Goal: Communication & Community: Participate in discussion

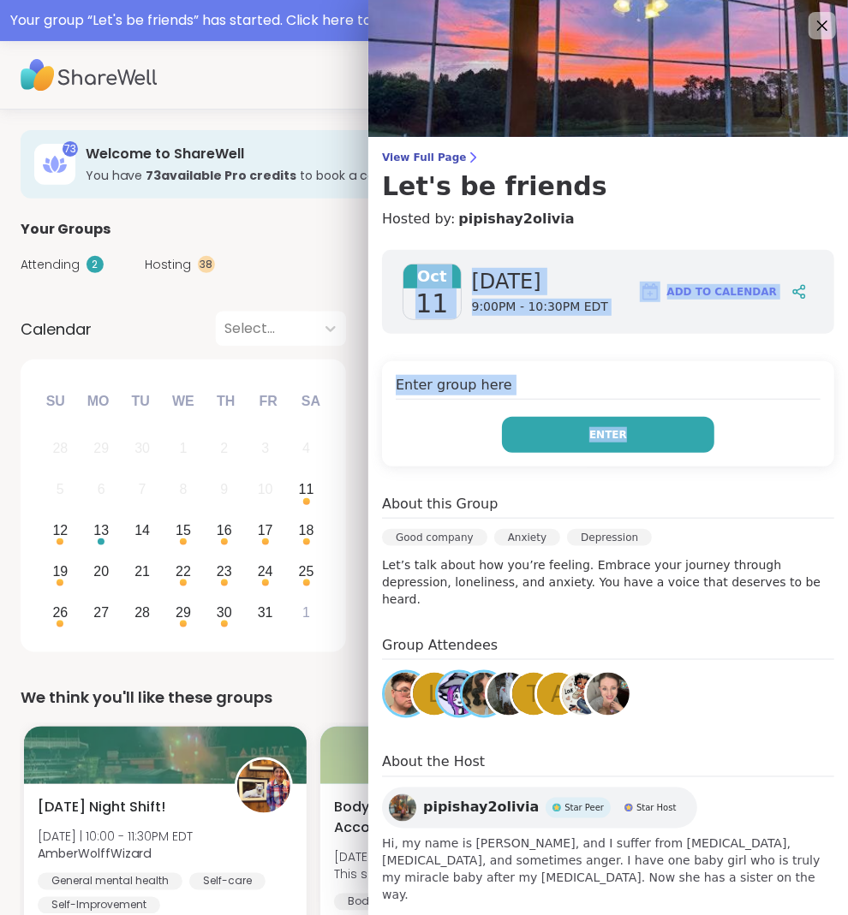
click at [547, 426] on button "Enter" at bounding box center [608, 435] width 212 height 36
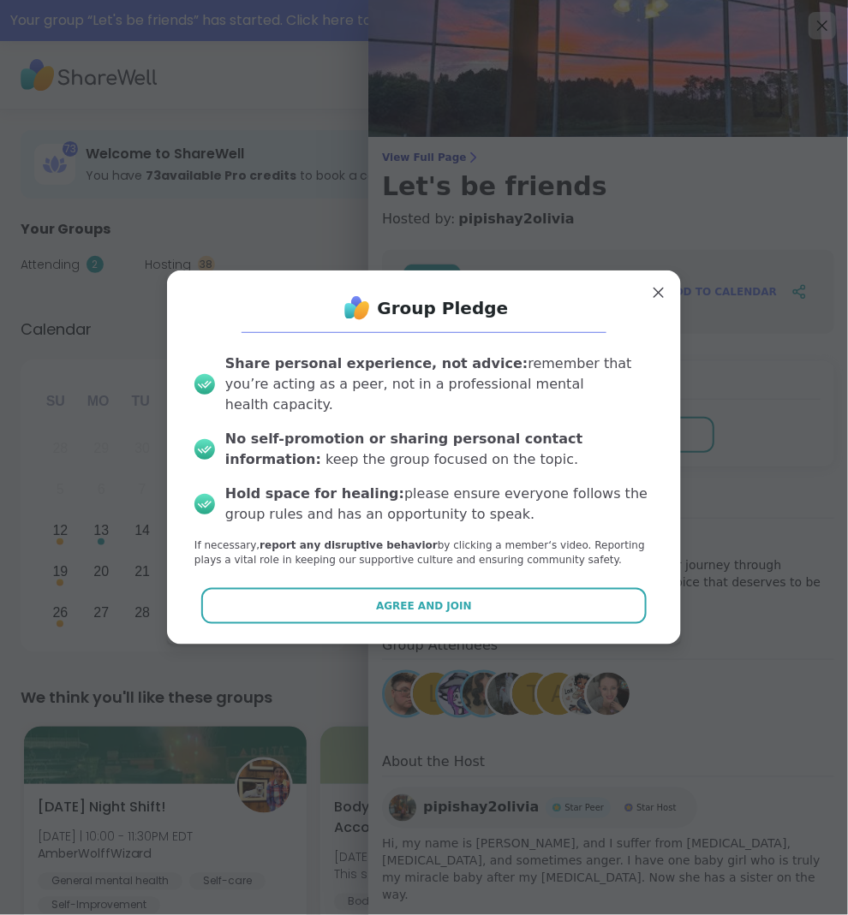
click at [498, 566] on div "Share personal experience, not advice: remember that you’re acting as a peer, n…" at bounding box center [424, 460] width 486 height 241
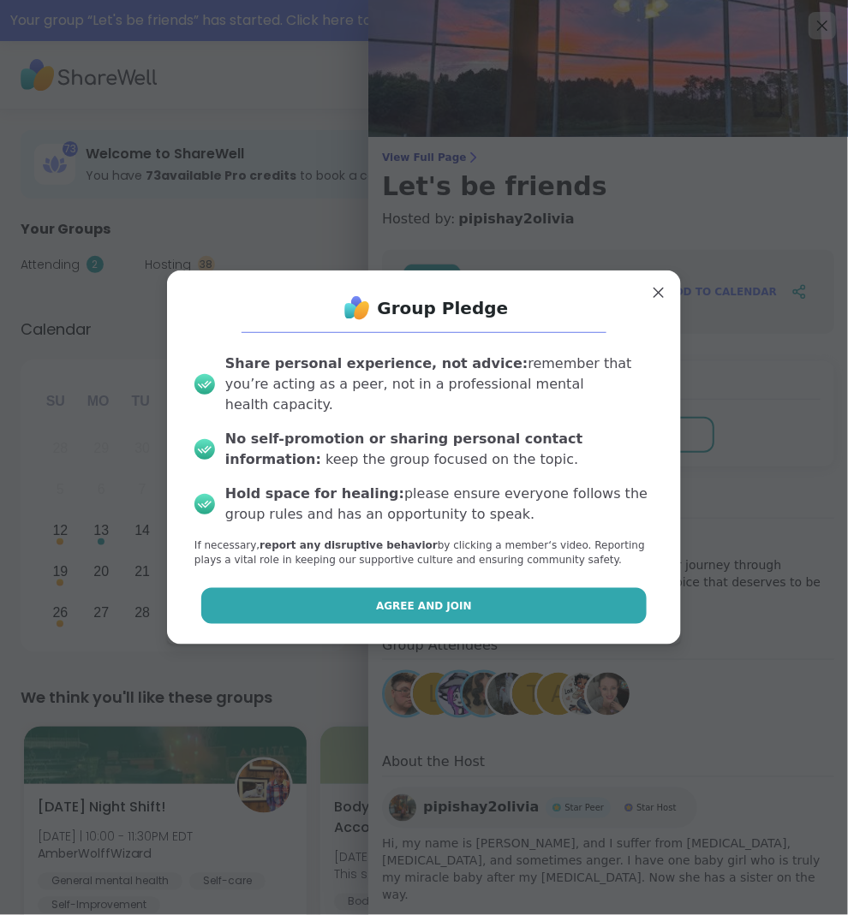
click at [498, 598] on button "Agree and Join" at bounding box center [424, 606] width 446 height 36
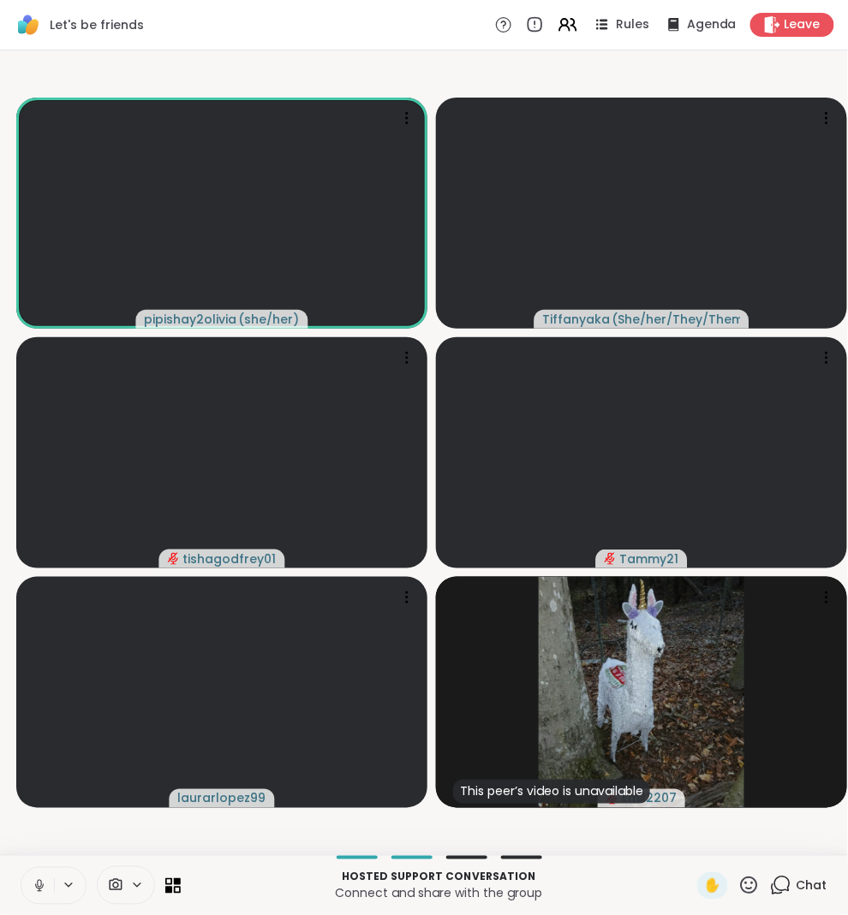
click at [789, 886] on icon at bounding box center [780, 885] width 21 height 21
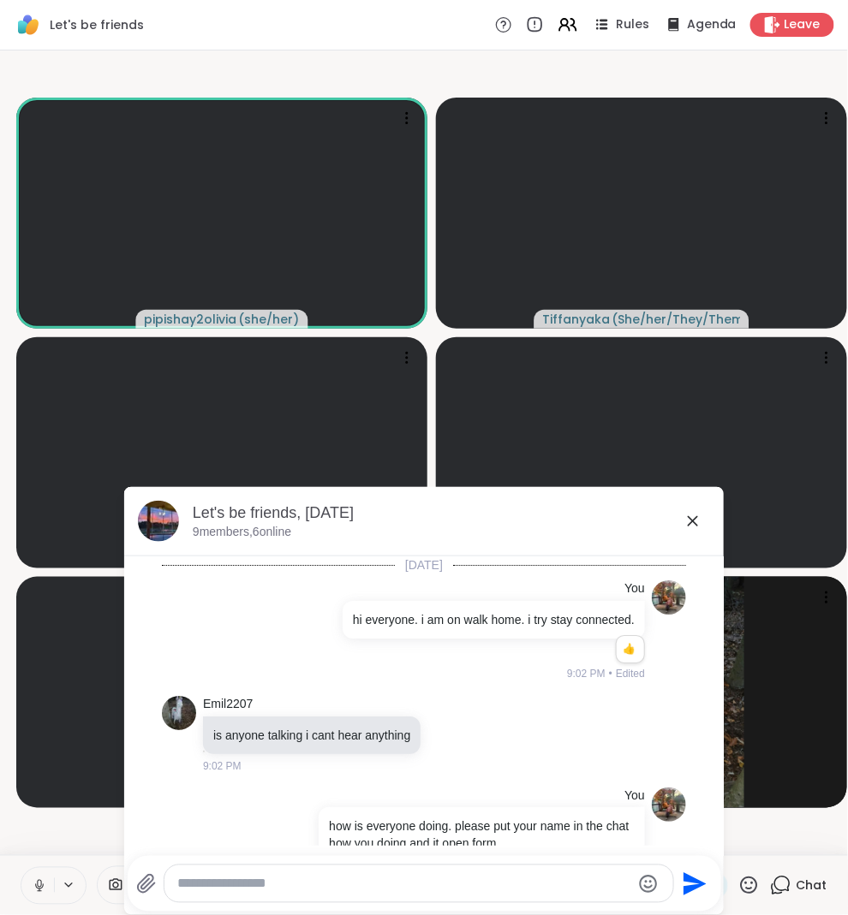
scroll to position [1443, 0]
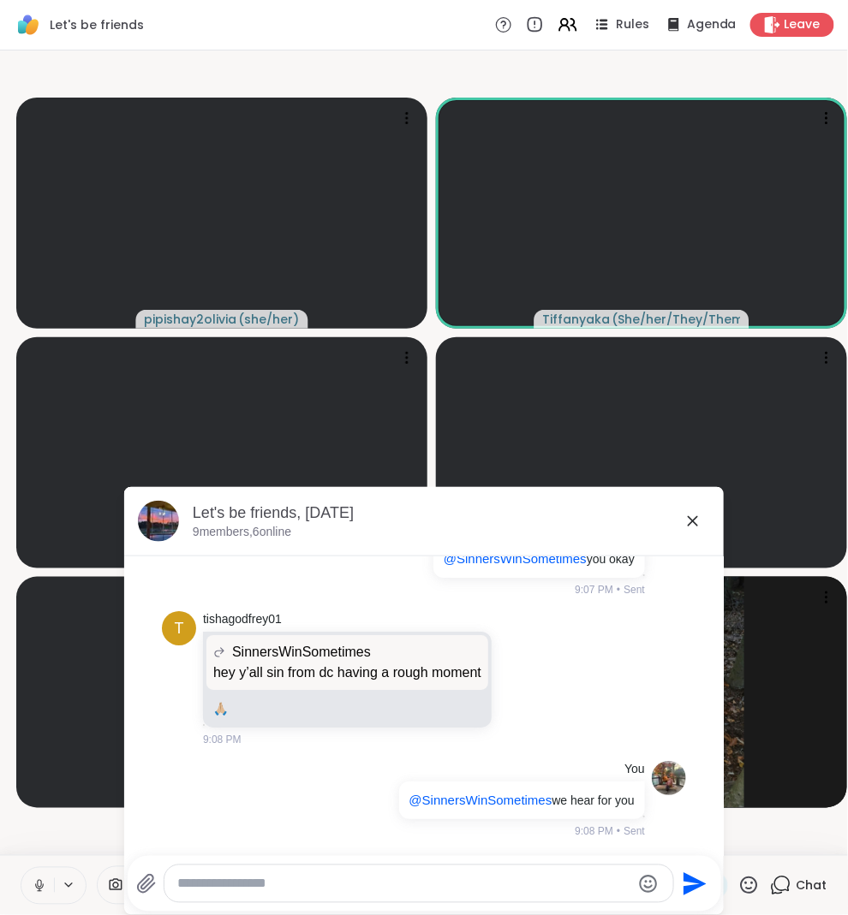
click at [86, 831] on video-player-container "pipishay2olivia ( she/her ) [PERSON_NAME] ( She/her/They/Them ) tishagodfrey01 …" at bounding box center [423, 452] width 827 height 791
click at [680, 517] on div "Let's be friends, [DATE]" at bounding box center [451, 513] width 517 height 21
click at [684, 517] on icon at bounding box center [692, 521] width 21 height 21
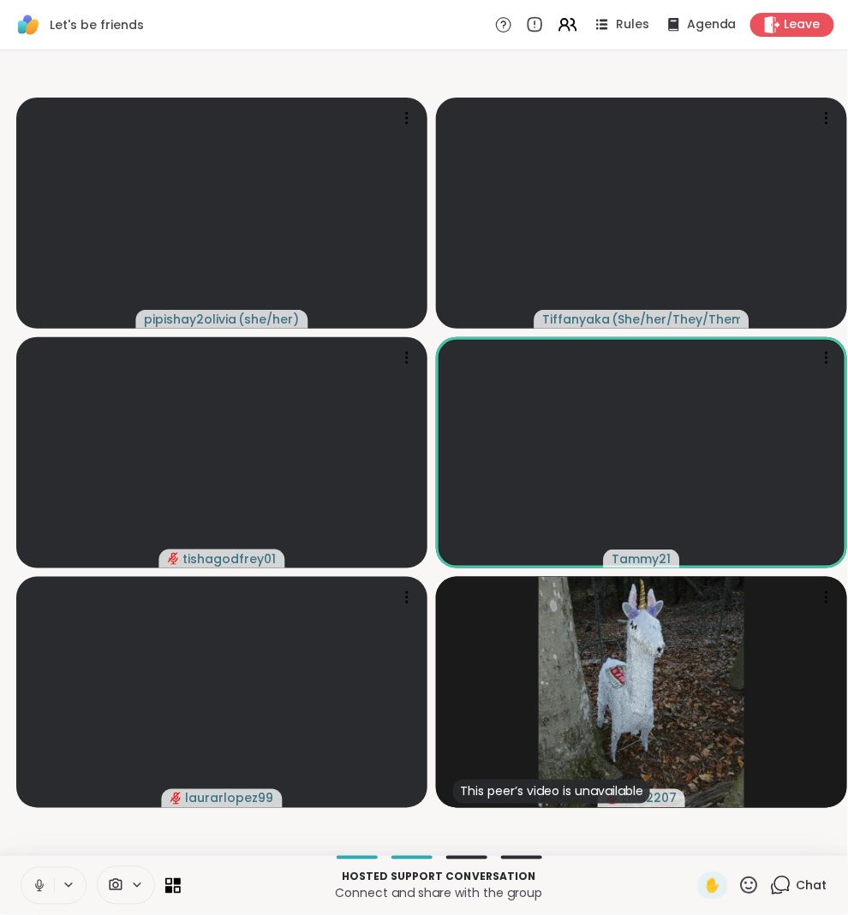
click at [41, 887] on icon at bounding box center [39, 885] width 15 height 15
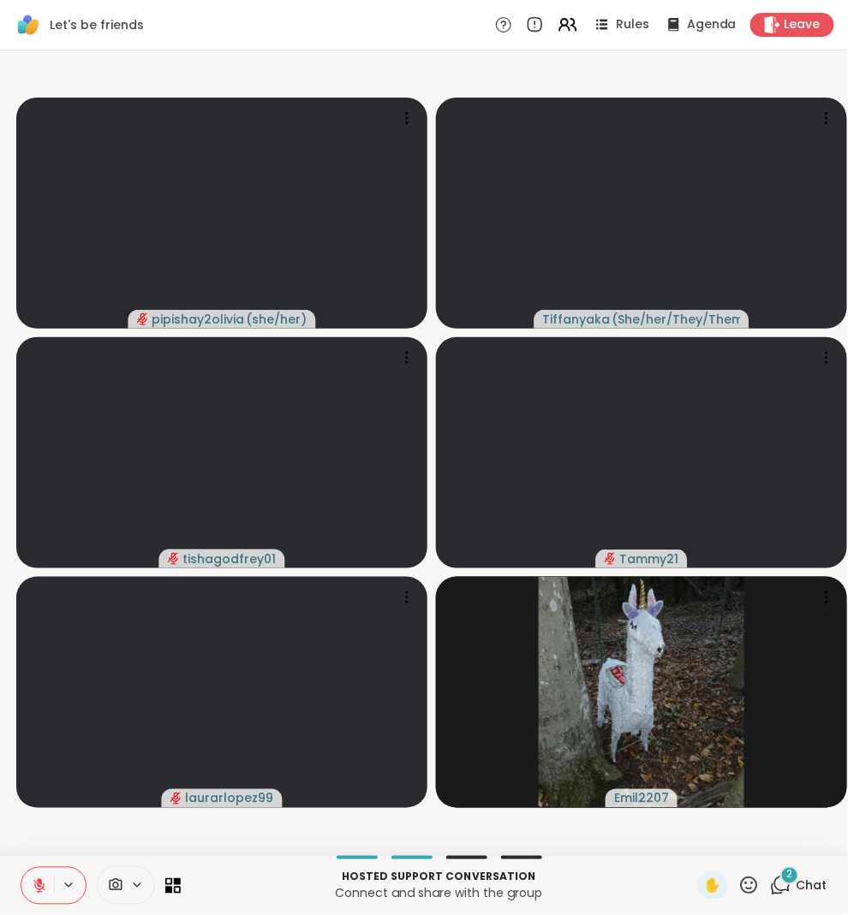
click at [33, 887] on icon at bounding box center [39, 885] width 15 height 15
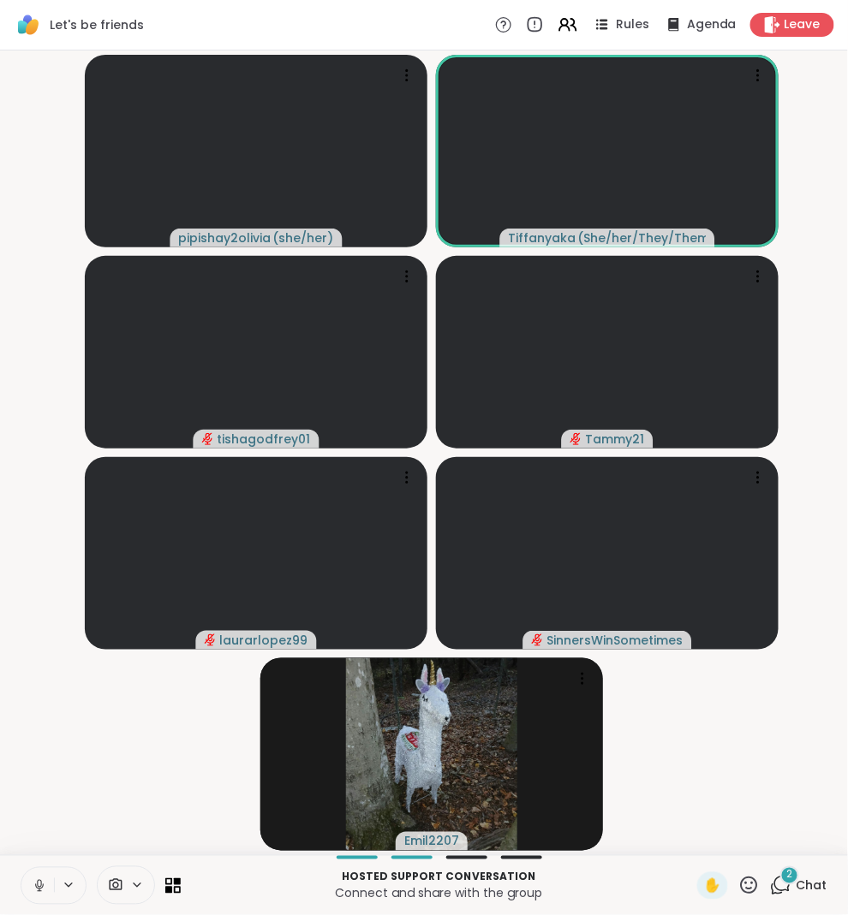
click at [802, 872] on div "2 Chat" at bounding box center [798, 885] width 57 height 27
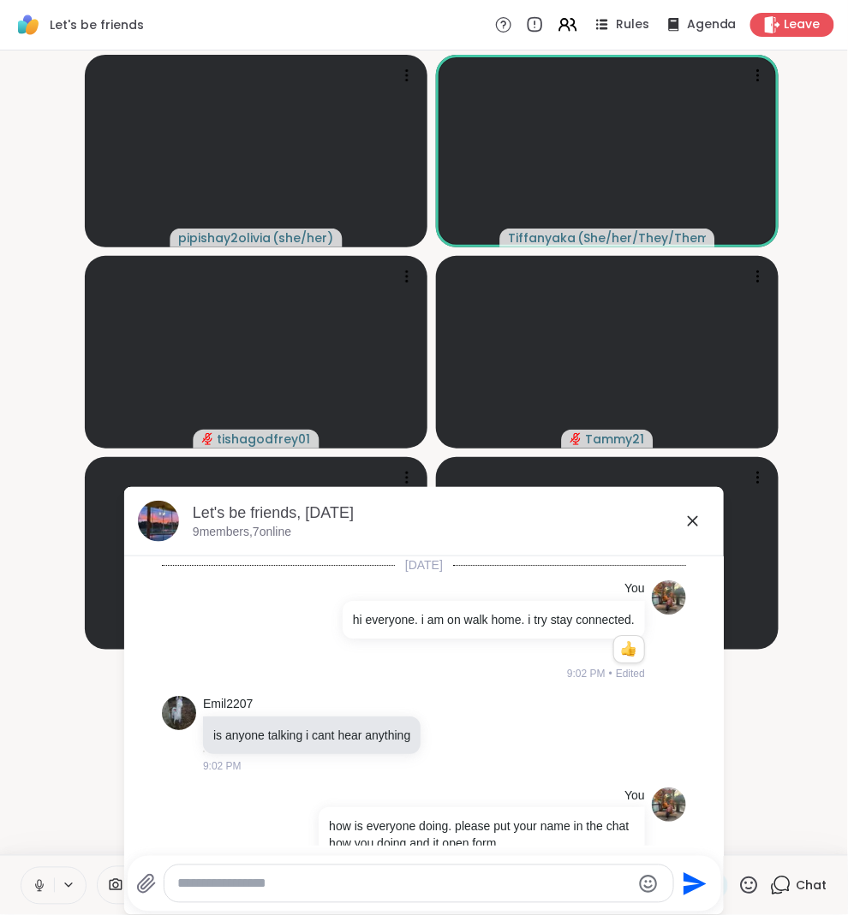
scroll to position [1682, 0]
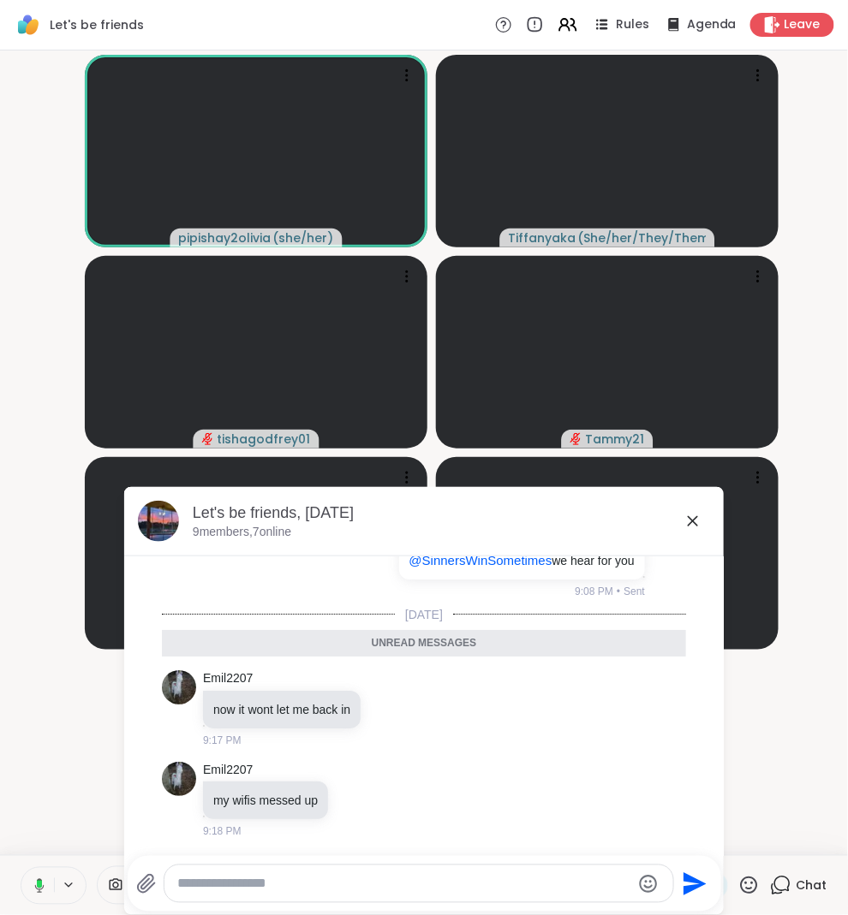
click at [686, 520] on icon at bounding box center [692, 521] width 21 height 21
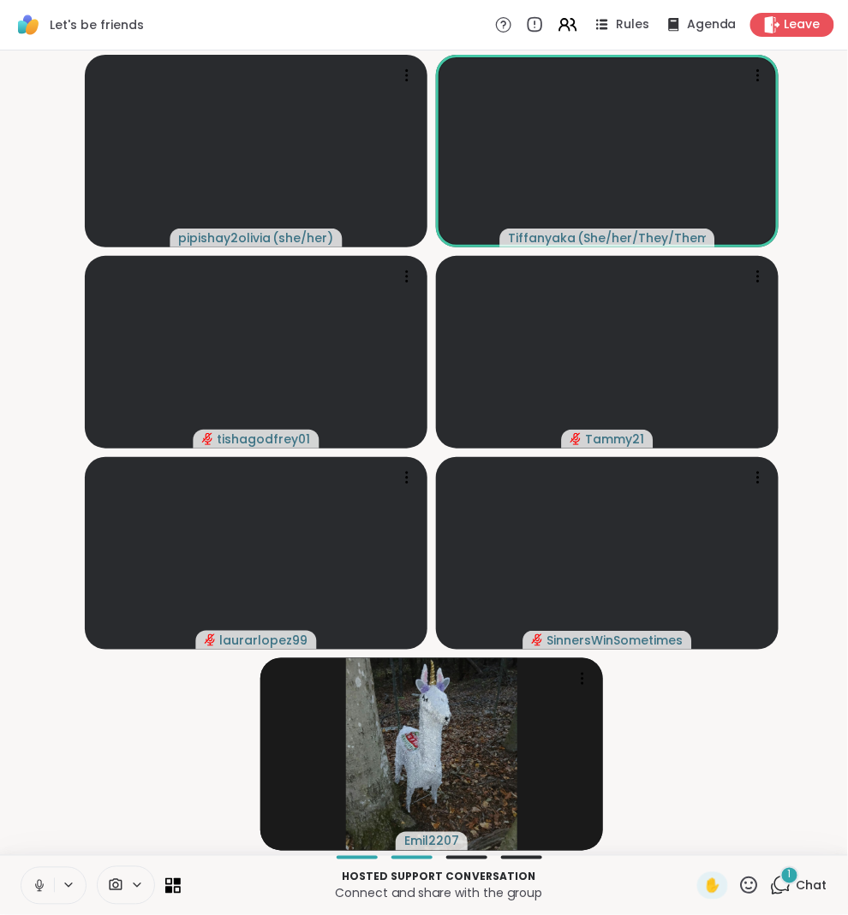
click at [789, 872] on span "1" at bounding box center [789, 875] width 3 height 15
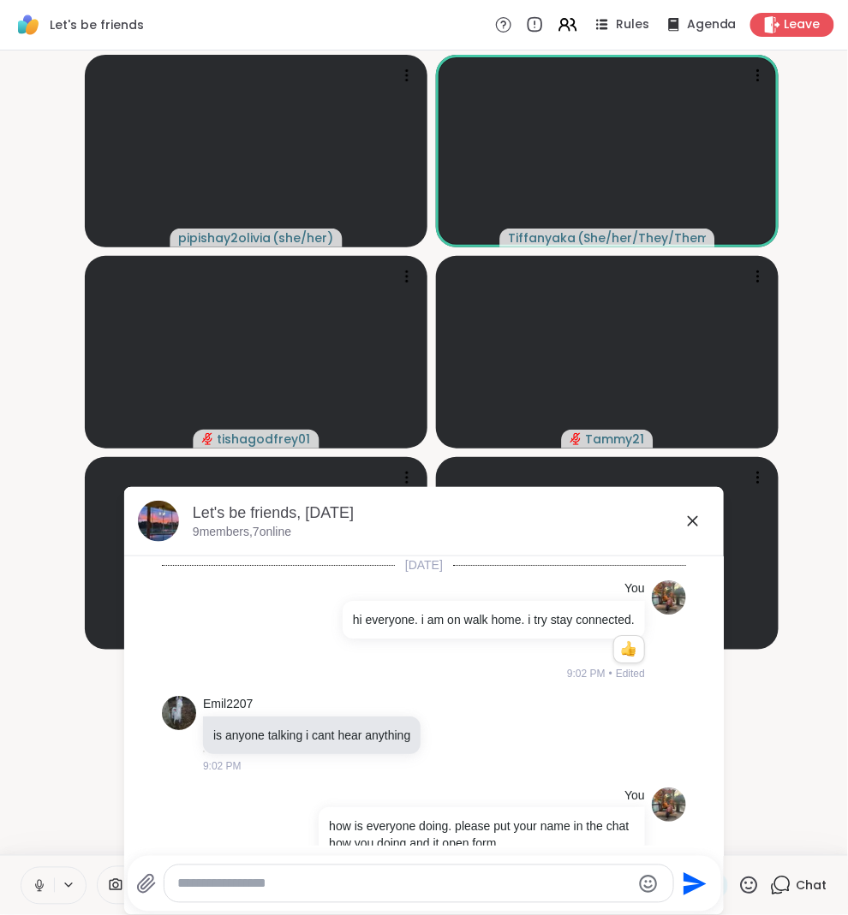
scroll to position [1789, 0]
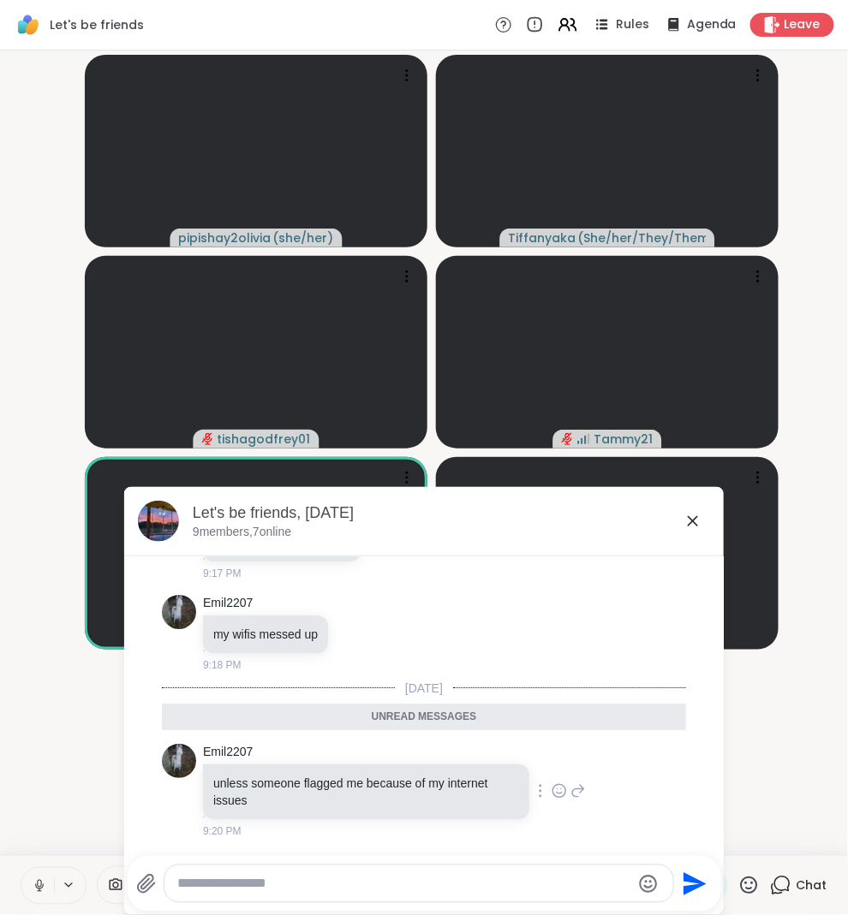
click at [570, 787] on icon at bounding box center [577, 791] width 15 height 21
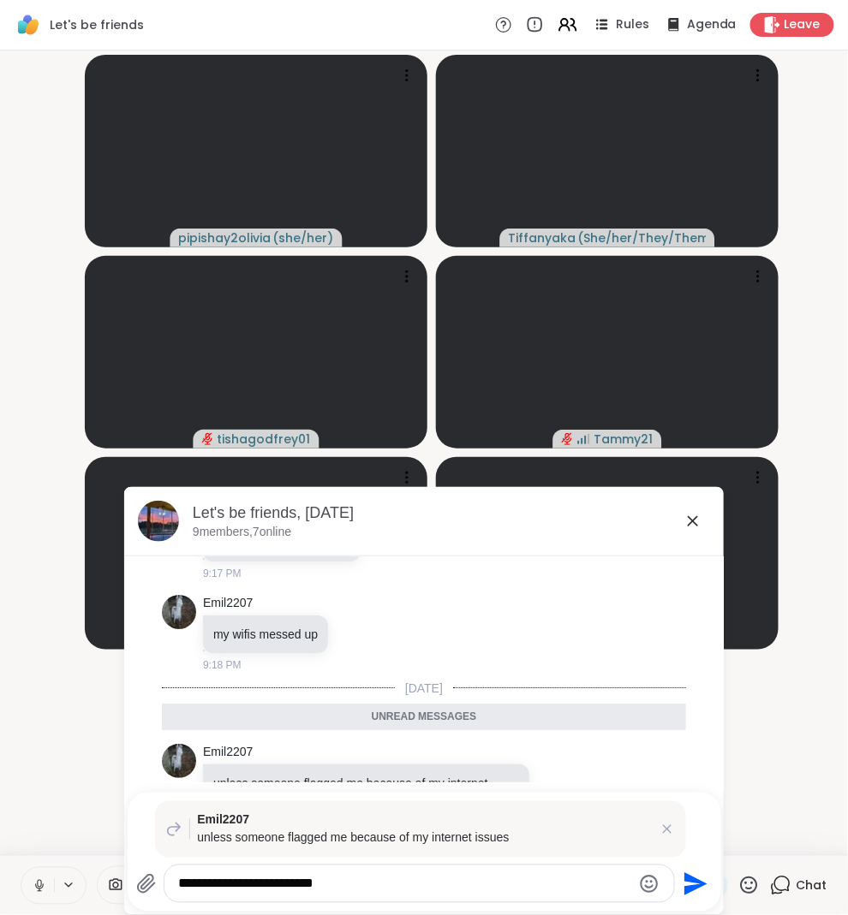
type textarea "**********"
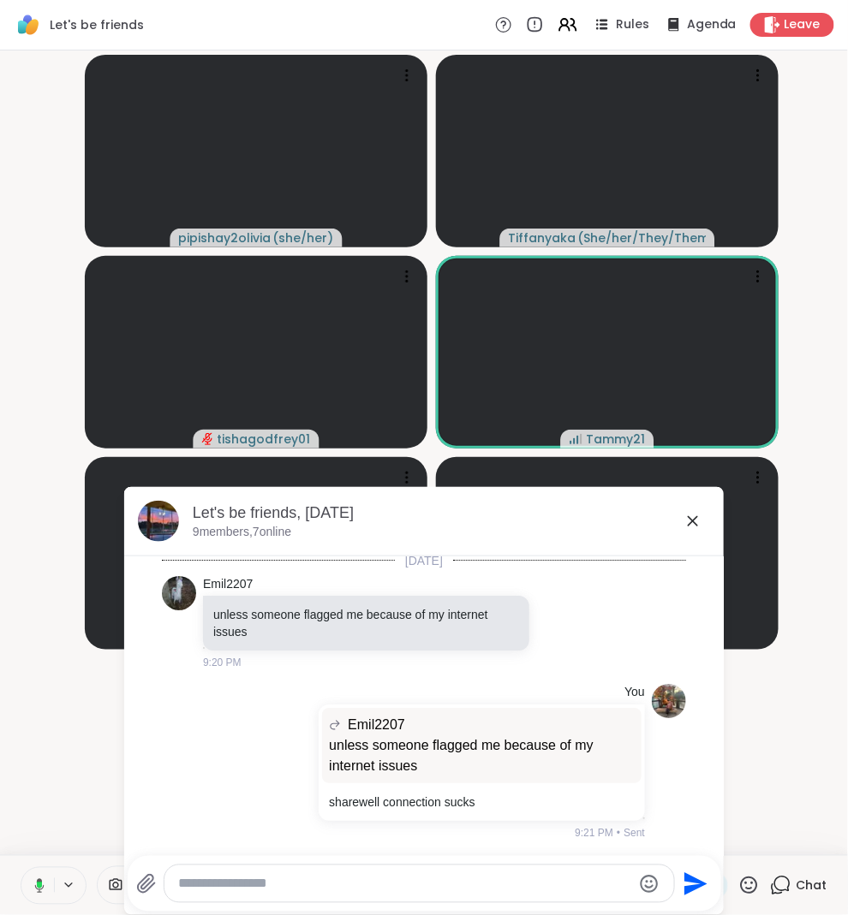
click at [44, 882] on icon at bounding box center [36, 885] width 15 height 15
click at [692, 521] on icon at bounding box center [693, 521] width 10 height 10
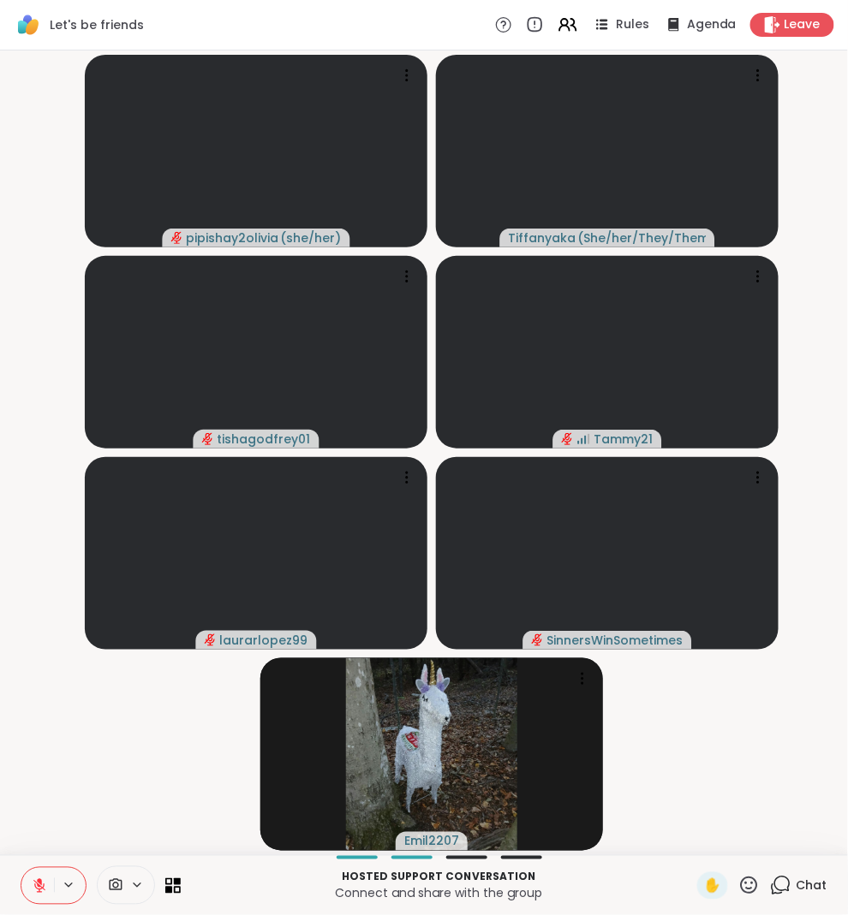
click at [44, 879] on icon at bounding box center [39, 885] width 15 height 15
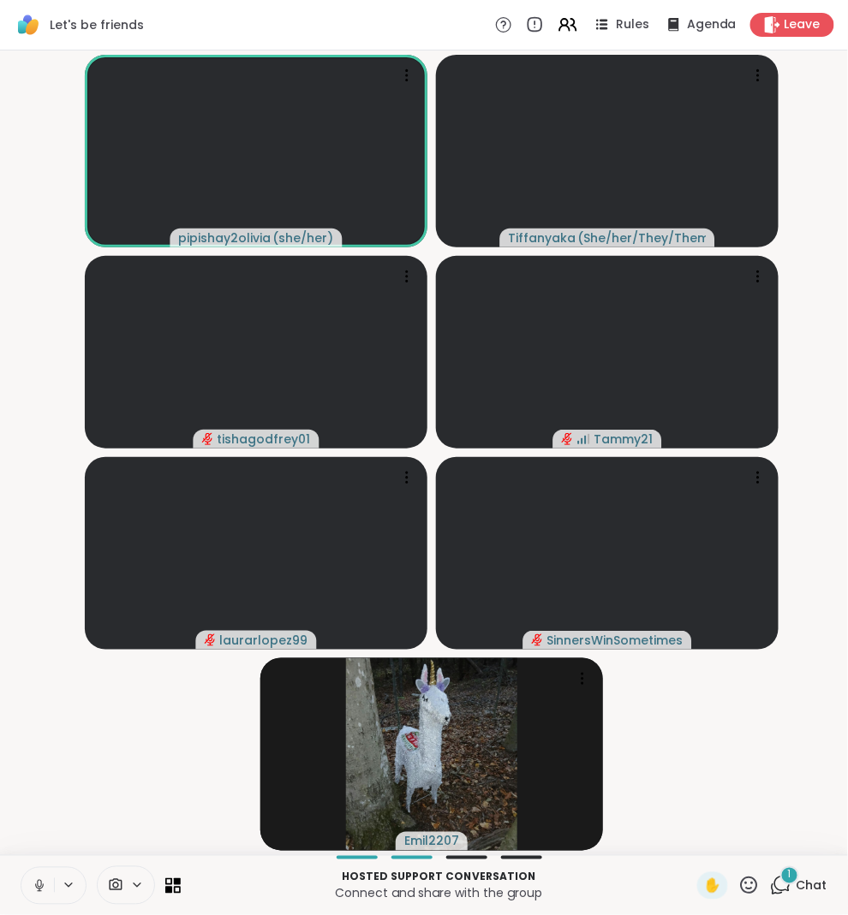
click at [44, 883] on icon at bounding box center [39, 885] width 15 height 15
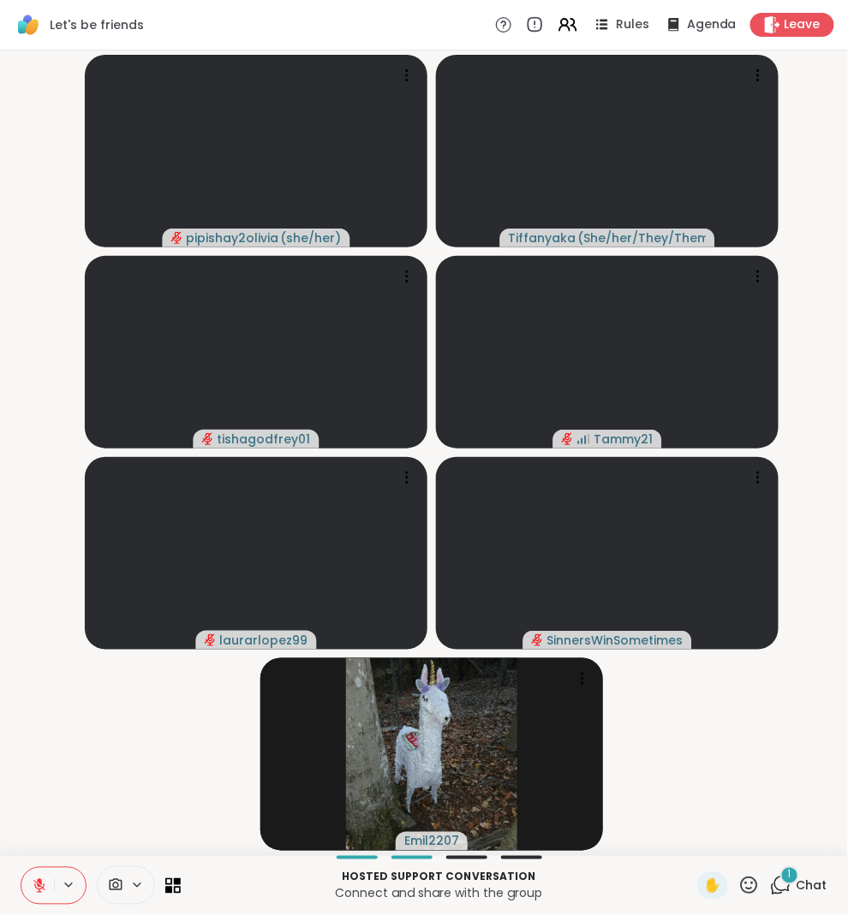
click at [44, 883] on icon at bounding box center [39, 885] width 15 height 15
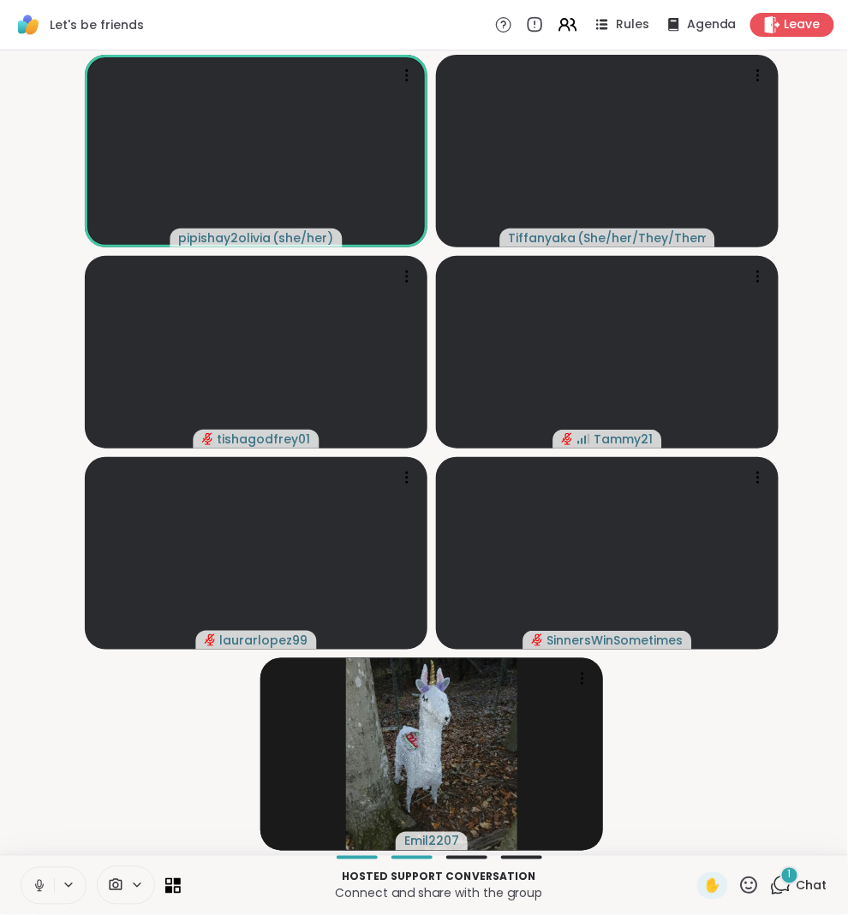
click at [48, 892] on button at bounding box center [37, 886] width 33 height 36
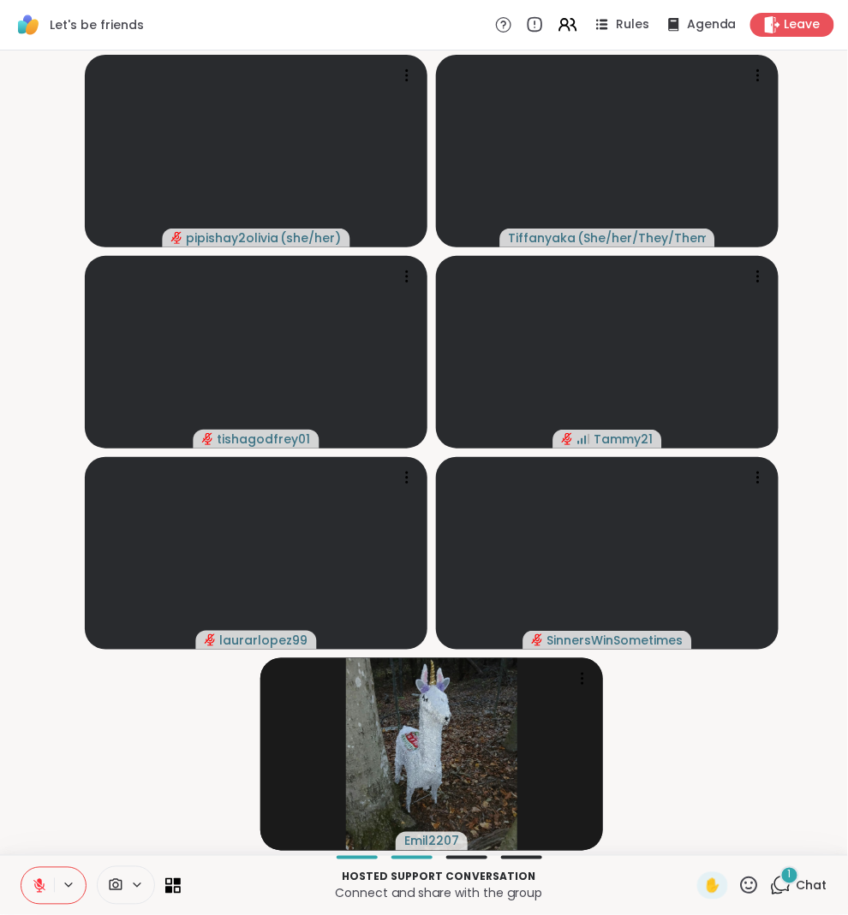
click at [48, 892] on button at bounding box center [37, 886] width 33 height 36
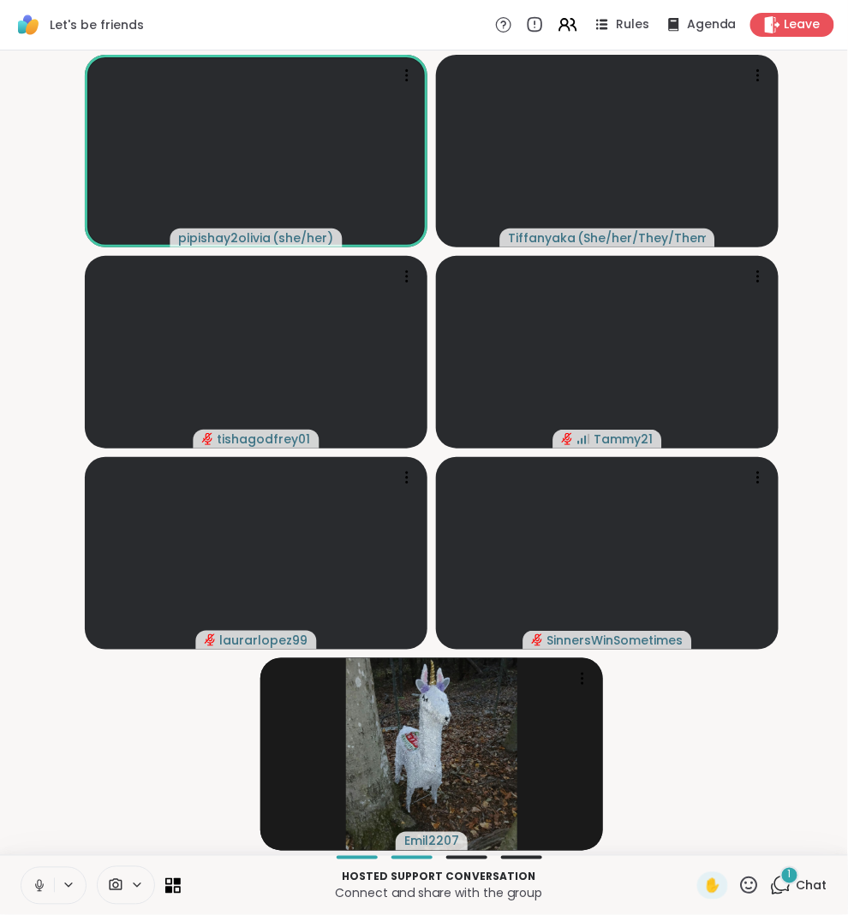
click at [794, 872] on div "1" at bounding box center [789, 875] width 19 height 19
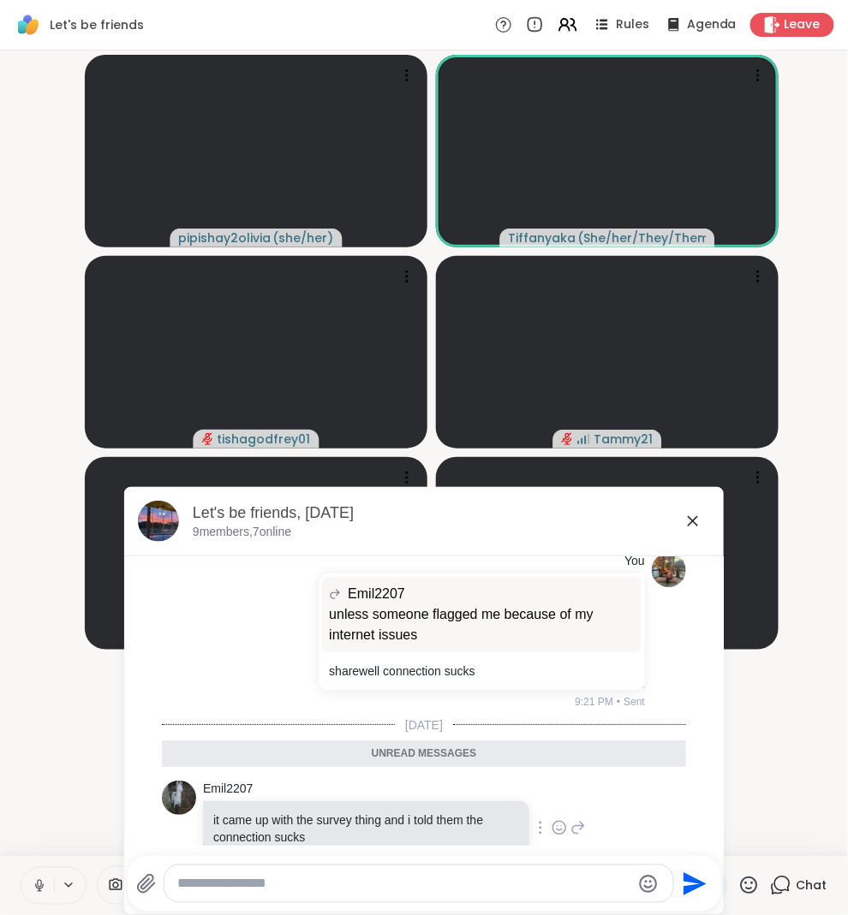
scroll to position [2028, 0]
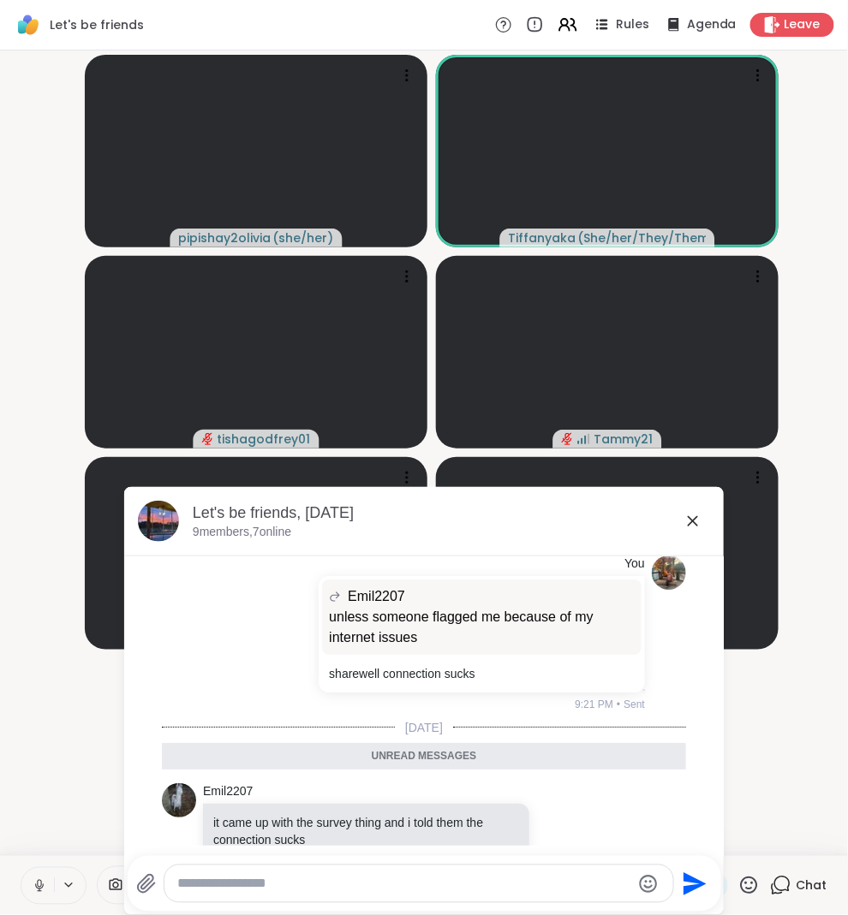
click at [683, 517] on icon at bounding box center [692, 521] width 21 height 21
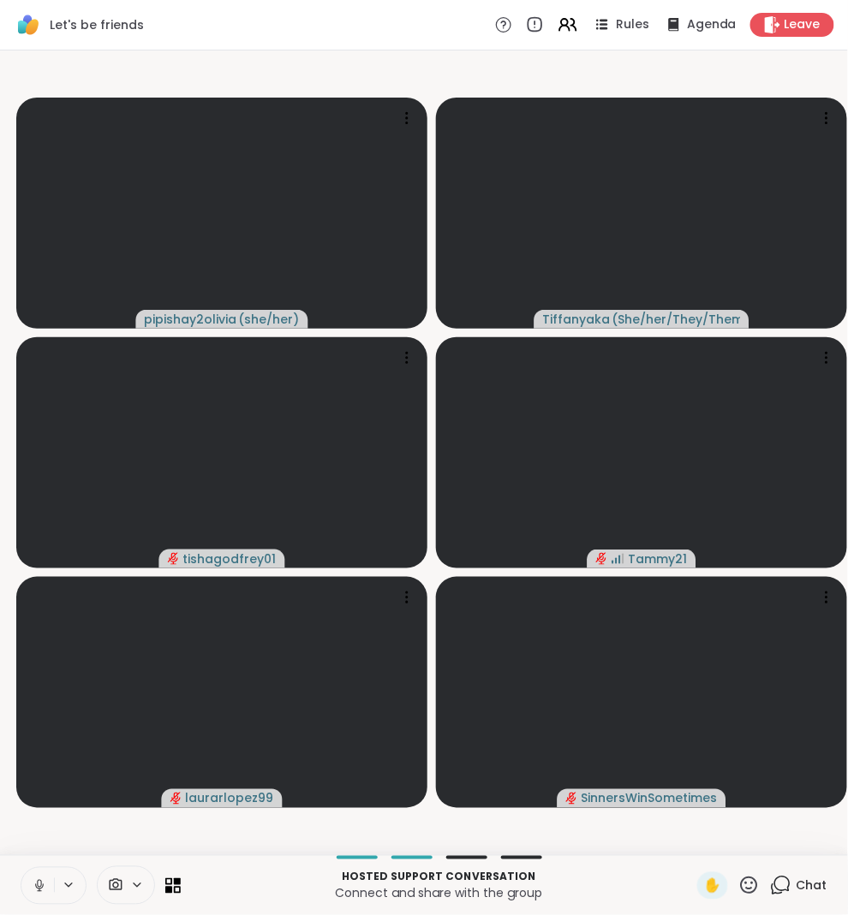
click at [778, 880] on icon at bounding box center [780, 885] width 21 height 21
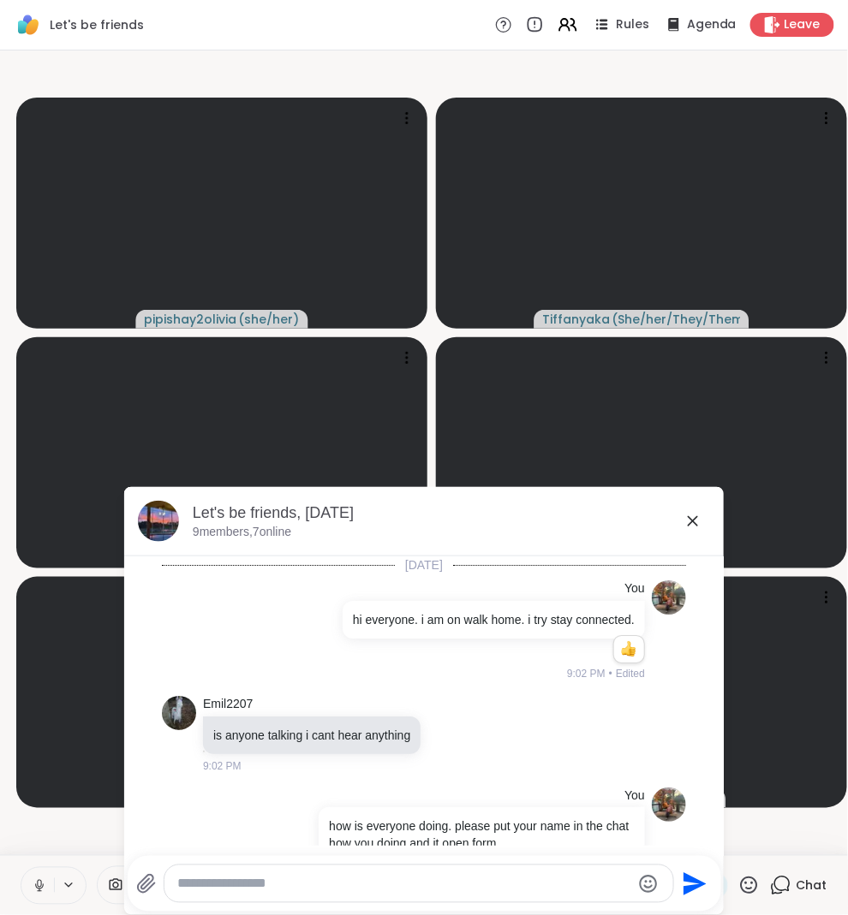
scroll to position [2007, 0]
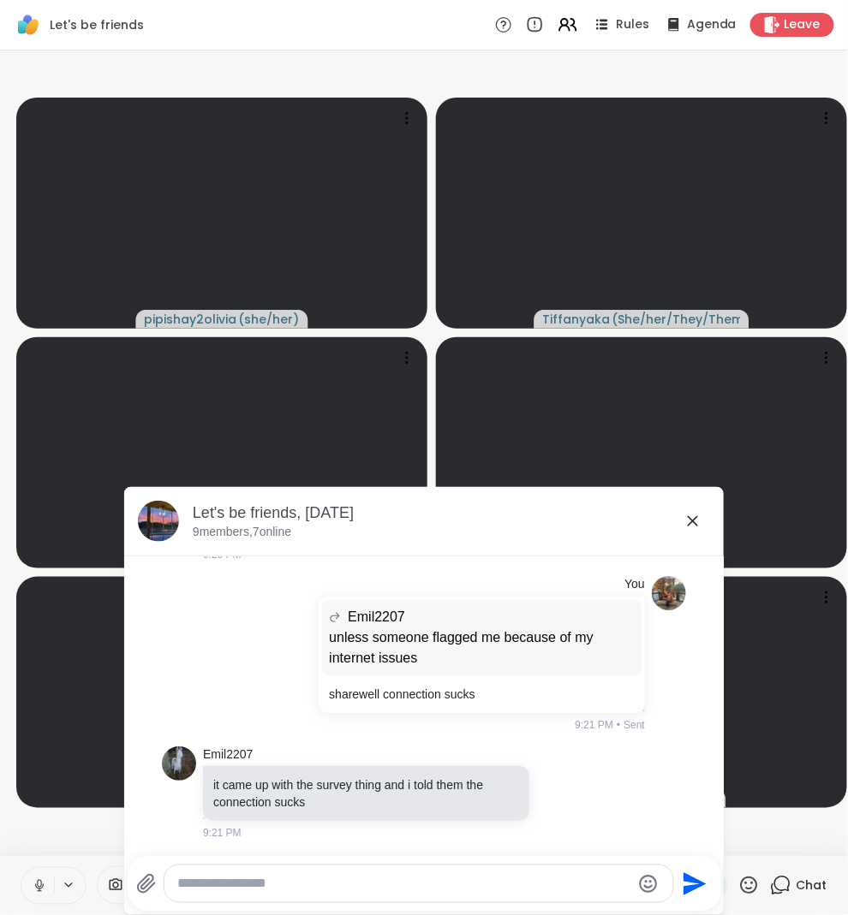
click at [692, 527] on icon at bounding box center [692, 521] width 21 height 21
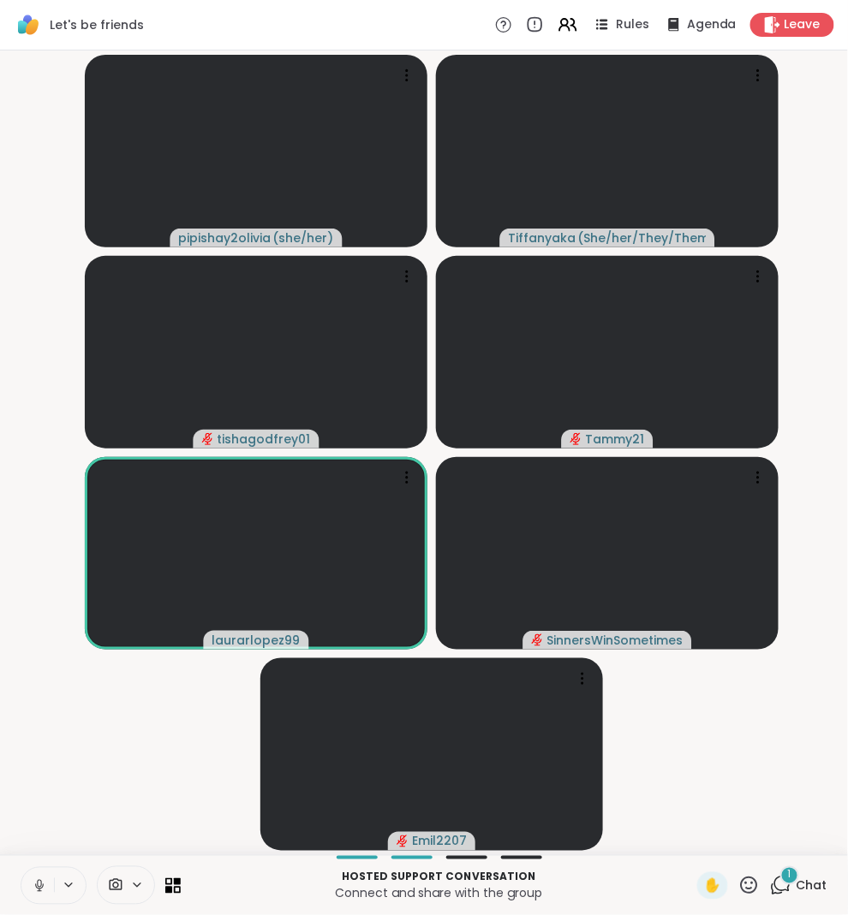
click at [783, 877] on div "1" at bounding box center [789, 875] width 19 height 19
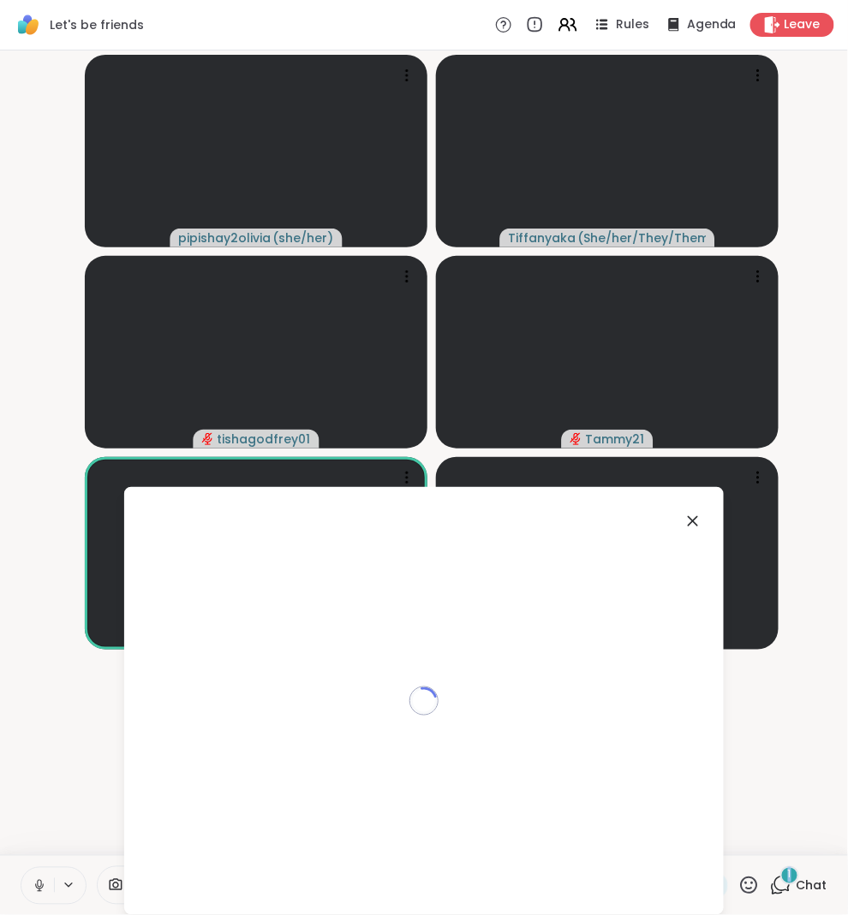
click at [783, 877] on div "1" at bounding box center [789, 875] width 19 height 19
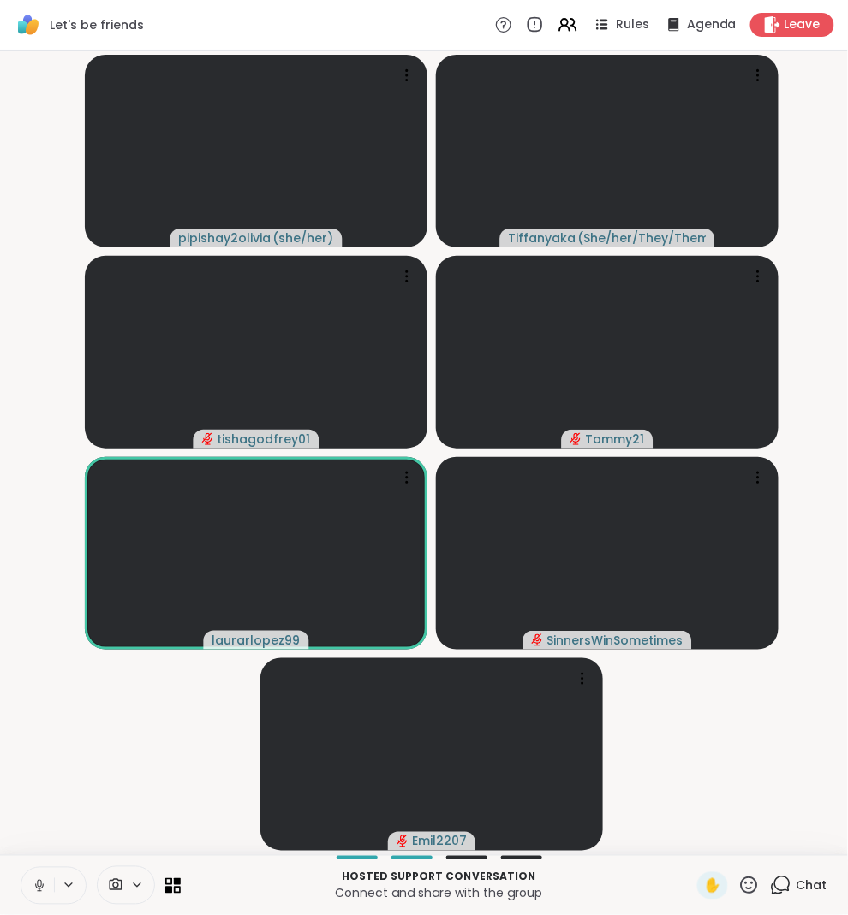
click at [780, 903] on div "Hosted support conversation Connect and share with the group ✋ Chat" at bounding box center [424, 885] width 848 height 60
click at [780, 886] on icon at bounding box center [780, 885] width 21 height 21
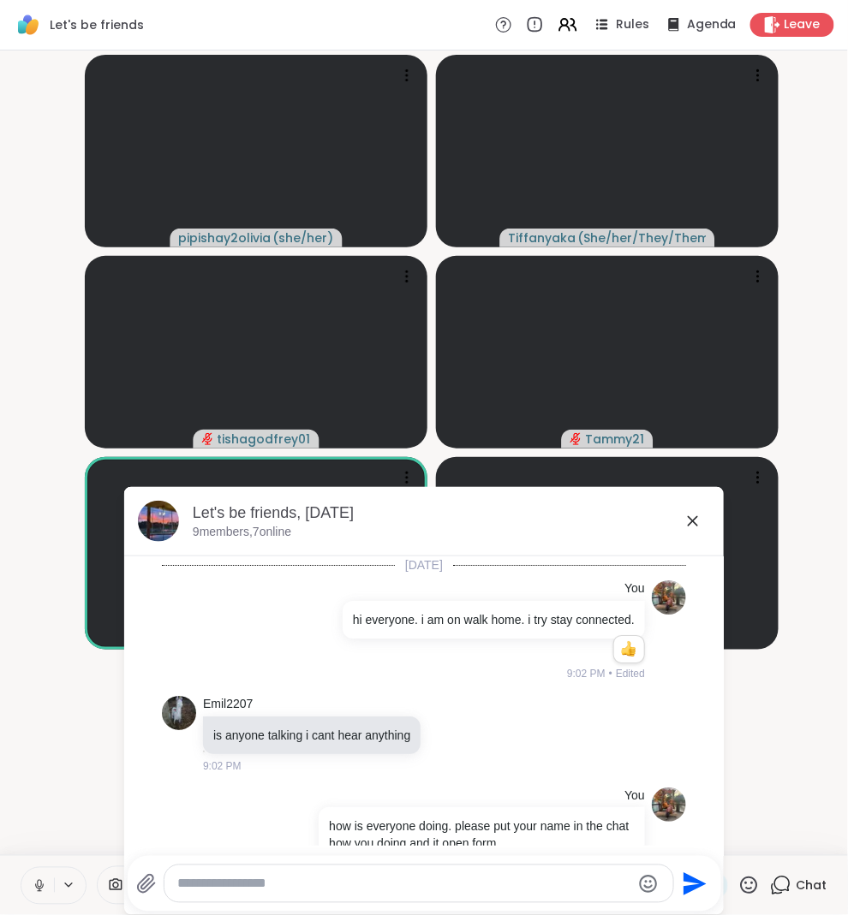
scroll to position [2115, 0]
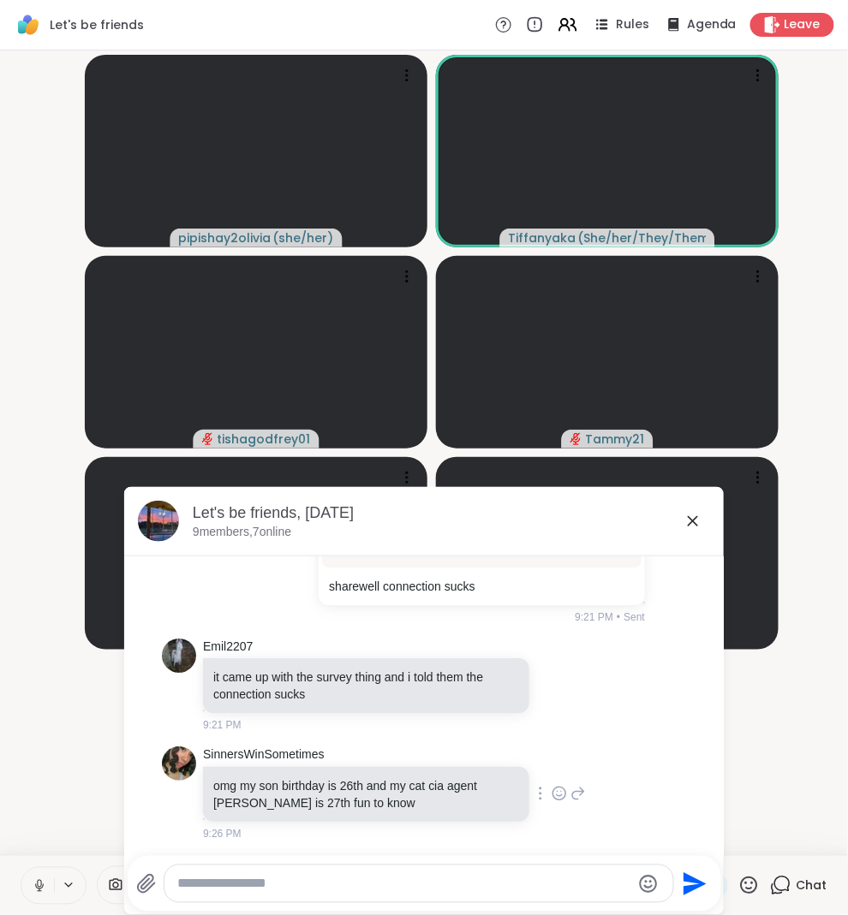
click at [551, 792] on icon at bounding box center [558, 793] width 15 height 17
click at [551, 765] on div "Select Reaction: Heart" at bounding box center [558, 766] width 15 height 15
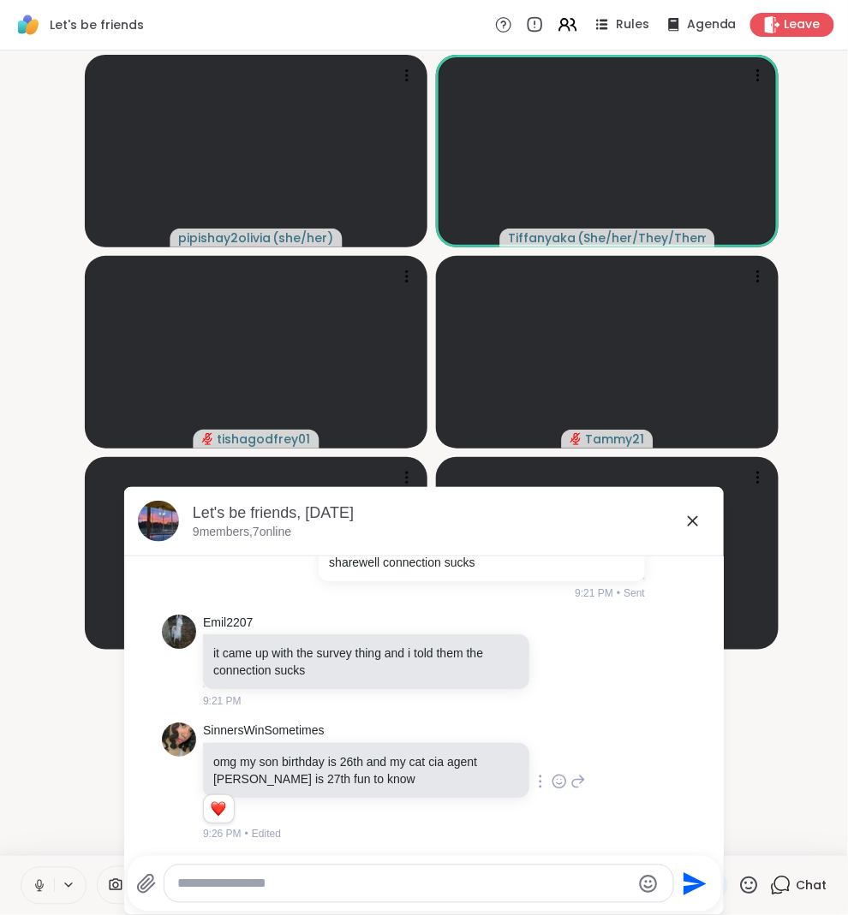
click at [693, 521] on icon at bounding box center [693, 521] width 10 height 10
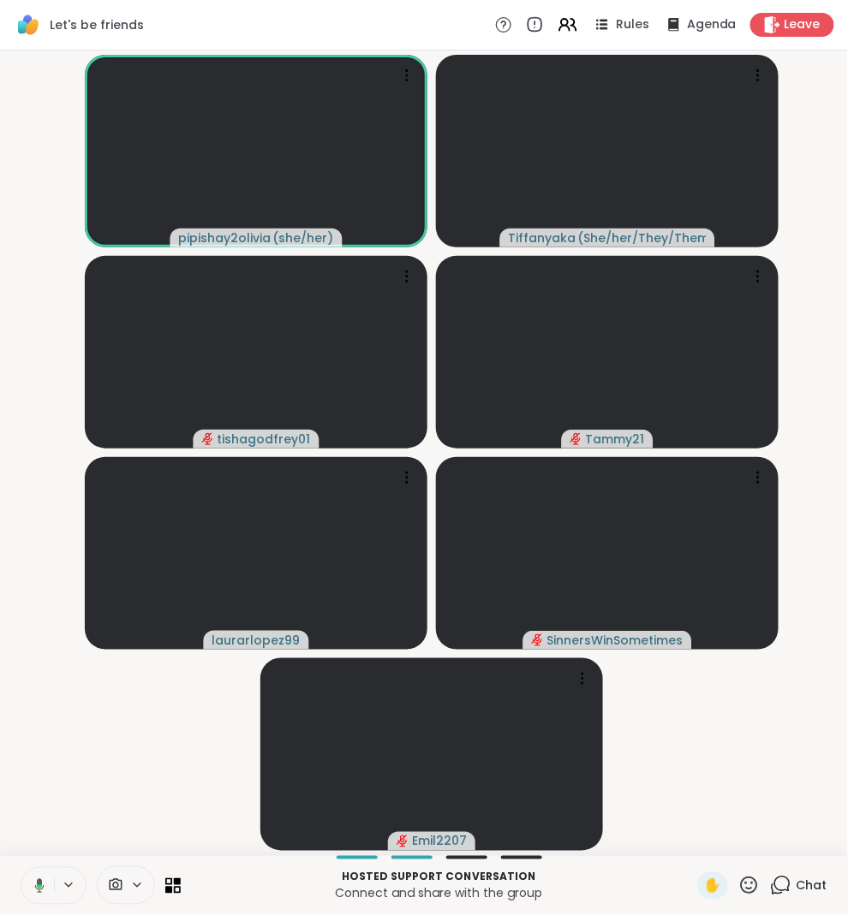
click at [786, 886] on icon at bounding box center [780, 885] width 21 height 21
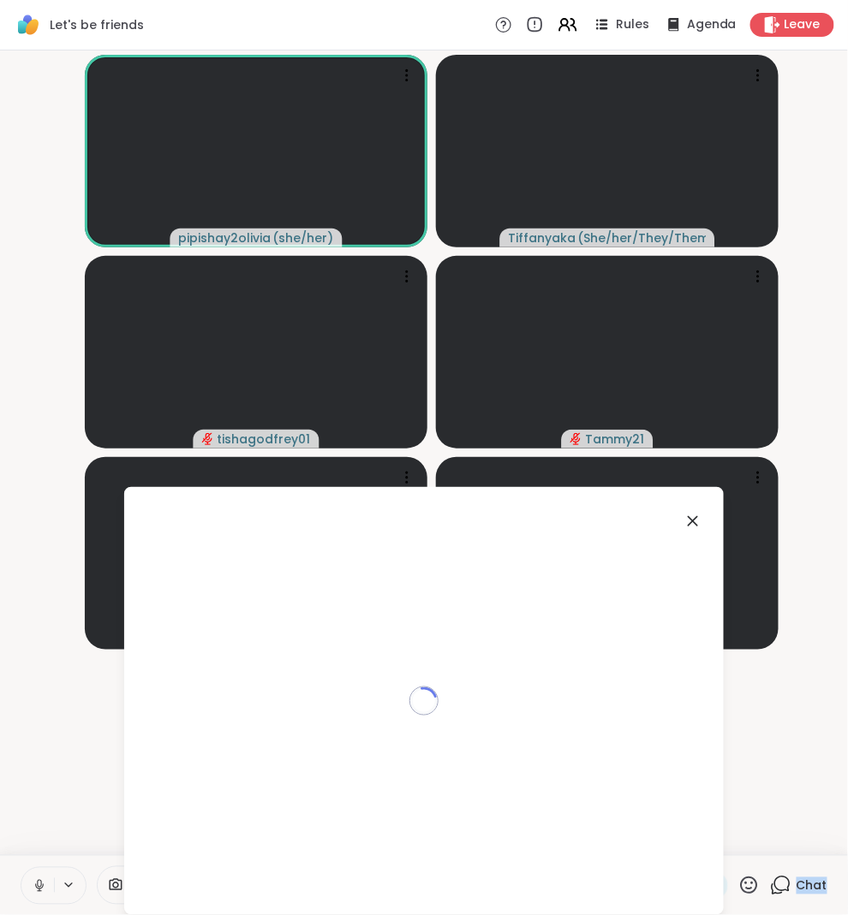
click at [786, 886] on icon at bounding box center [780, 885] width 21 height 21
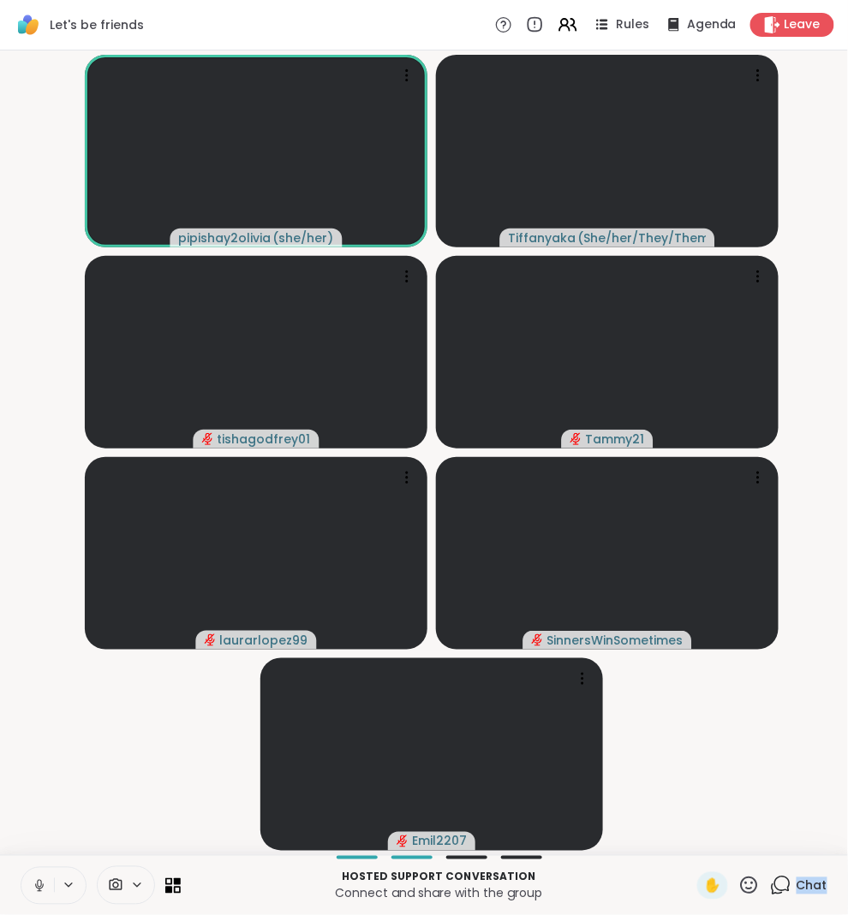
click at [766, 886] on div "✋ Chat" at bounding box center [762, 885] width 130 height 27
click at [773, 887] on icon at bounding box center [776, 889] width 11 height 11
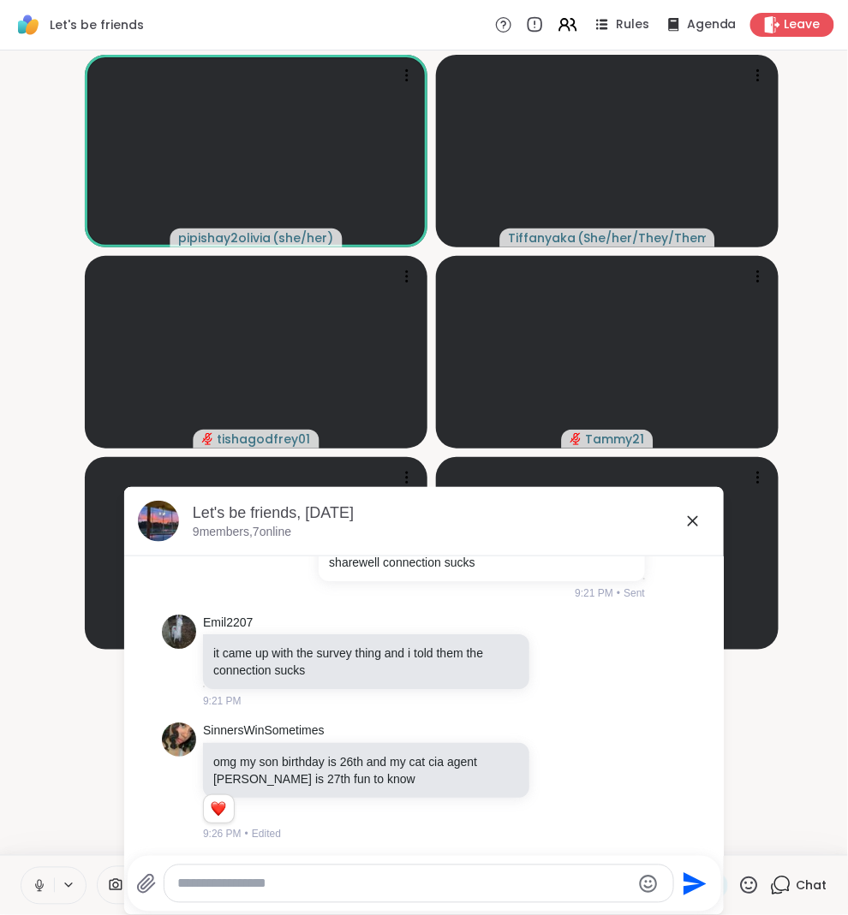
click at [151, 894] on icon at bounding box center [146, 884] width 21 height 21
click at [0, 0] on input "file" at bounding box center [0, 0] width 0 height 0
click at [693, 524] on icon at bounding box center [692, 521] width 21 height 21
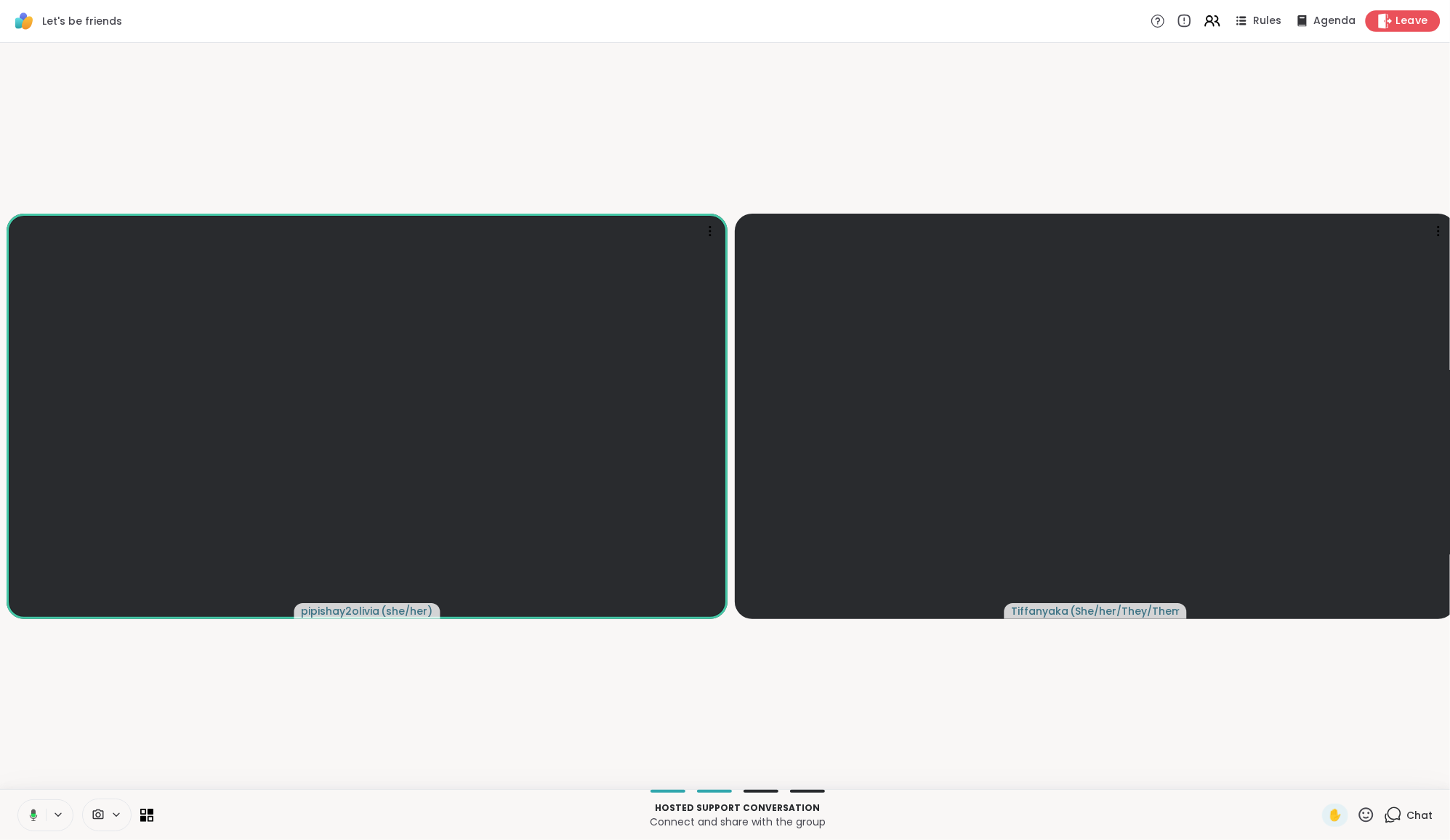
click at [719, 20] on span "Leave" at bounding box center [1413, 21] width 32 height 15
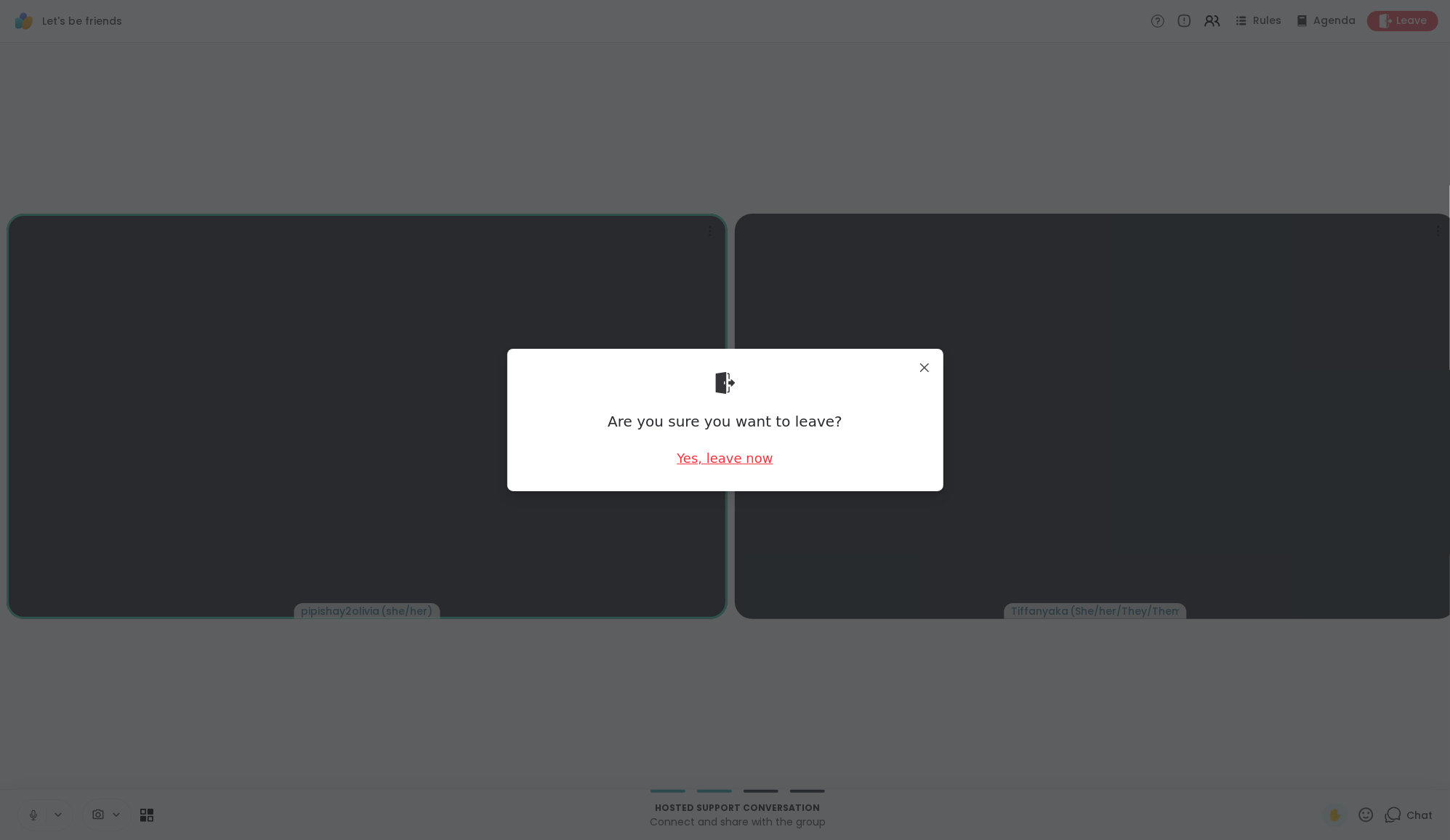
click at [719, 451] on div "Yes, leave now" at bounding box center [724, 457] width 96 height 18
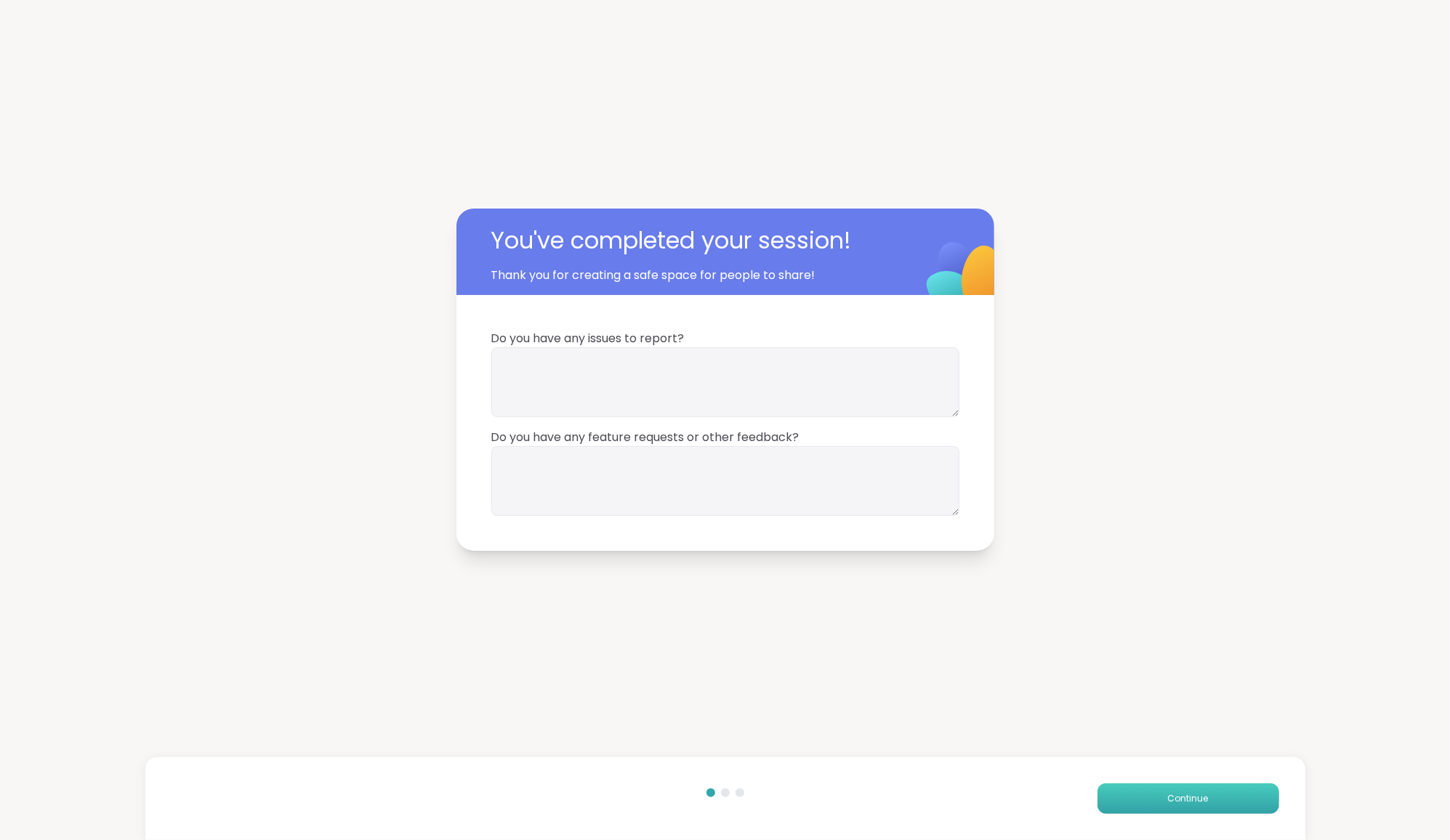
click at [719, 776] on span "Continue" at bounding box center [1189, 798] width 41 height 13
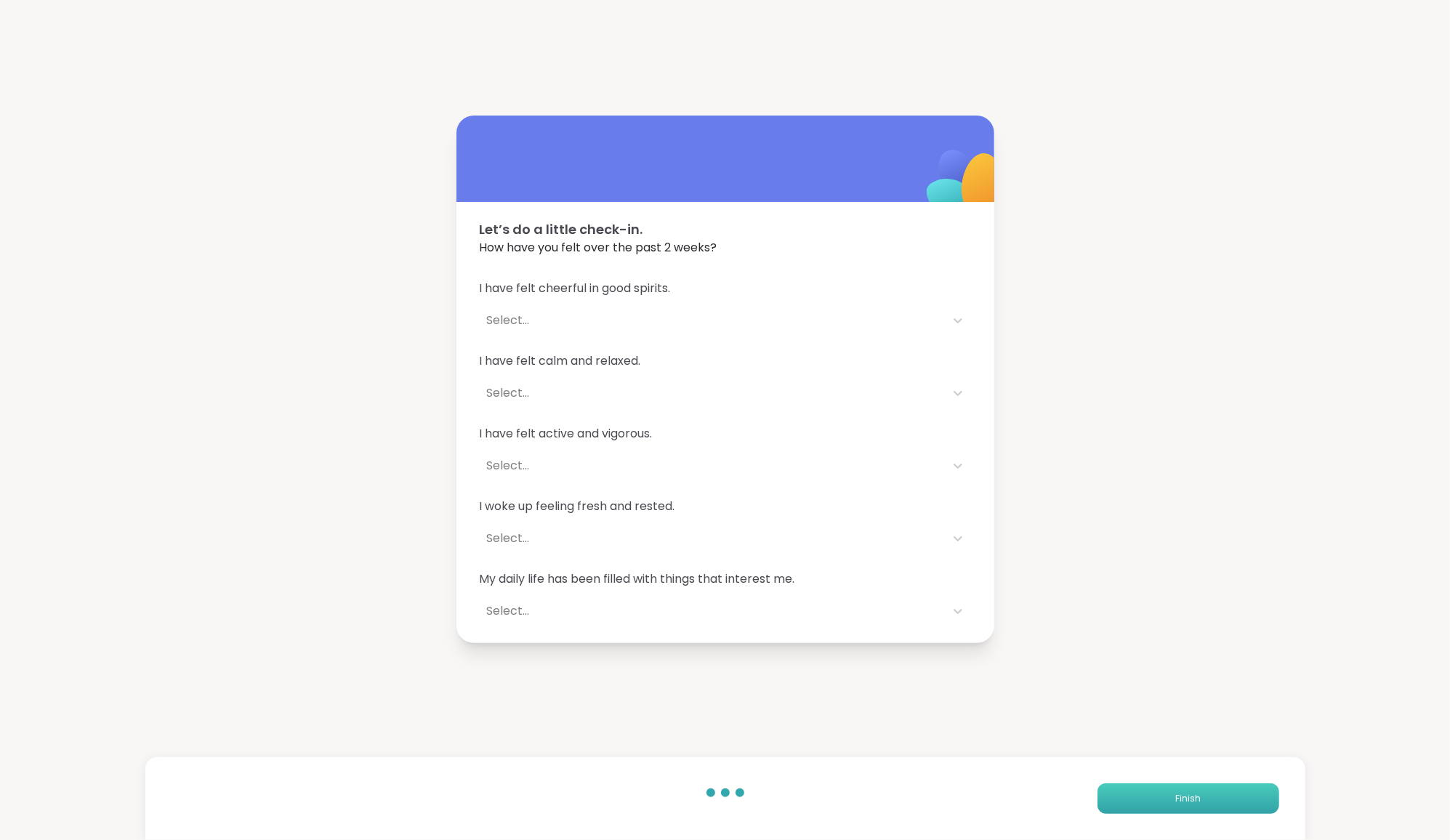
click at [719, 776] on button "Finish" at bounding box center [1189, 798] width 182 height 31
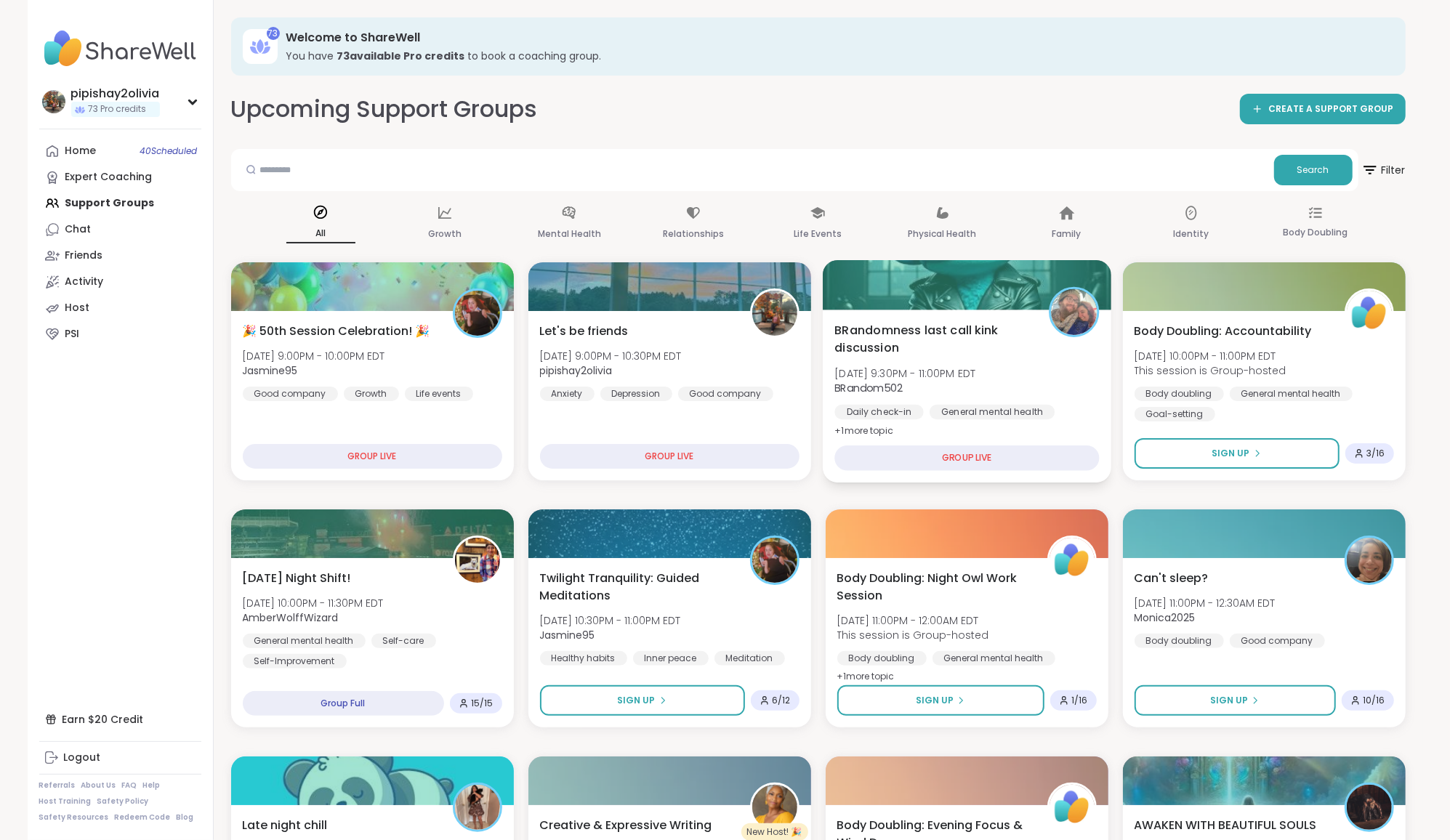
click at [719, 361] on div "BRandomness last call kink discussion [DATE] 9:30PM - 11:00PM EDT BRandom502 Da…" at bounding box center [967, 380] width 265 height 119
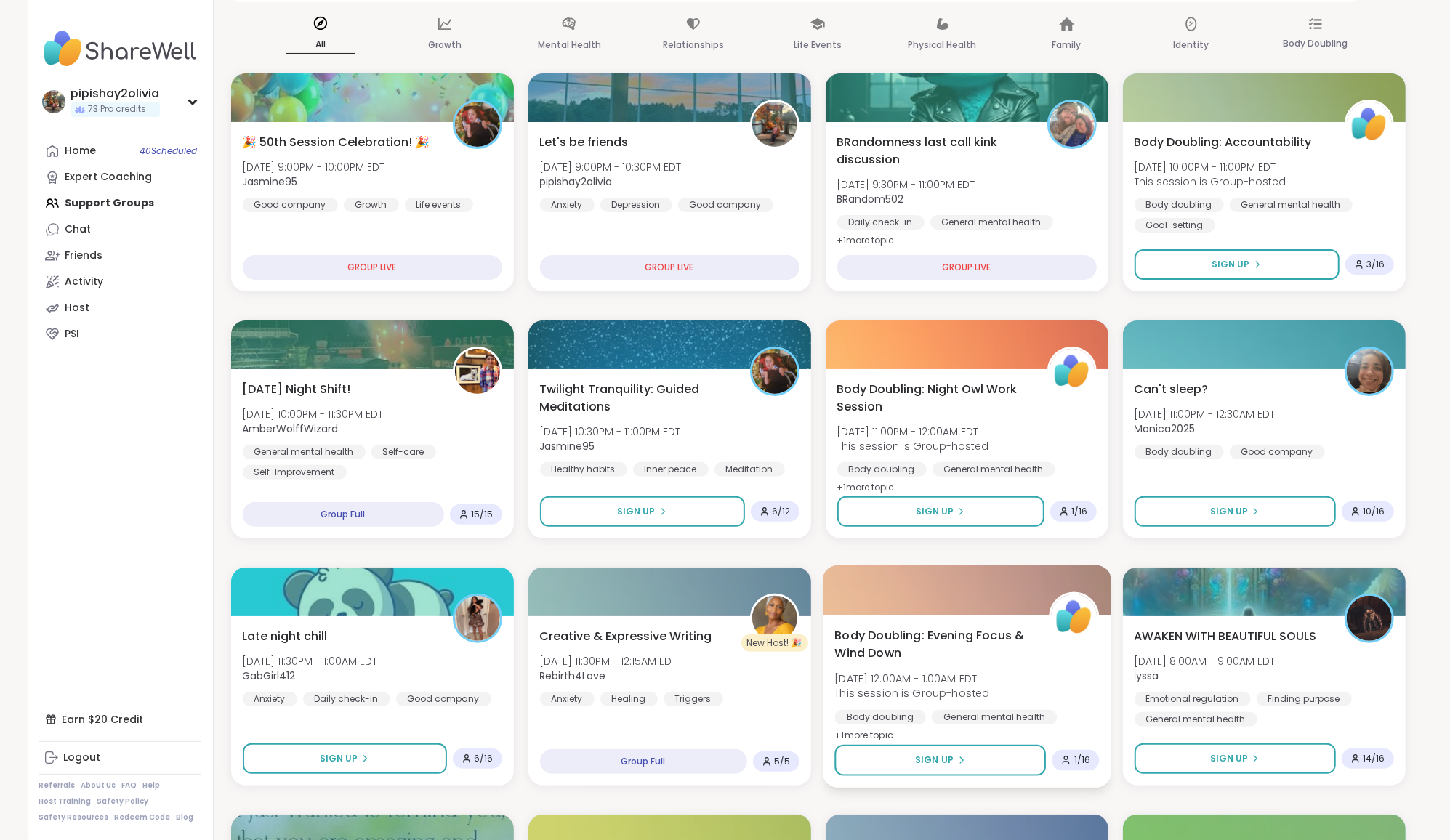
scroll to position [292, 0]
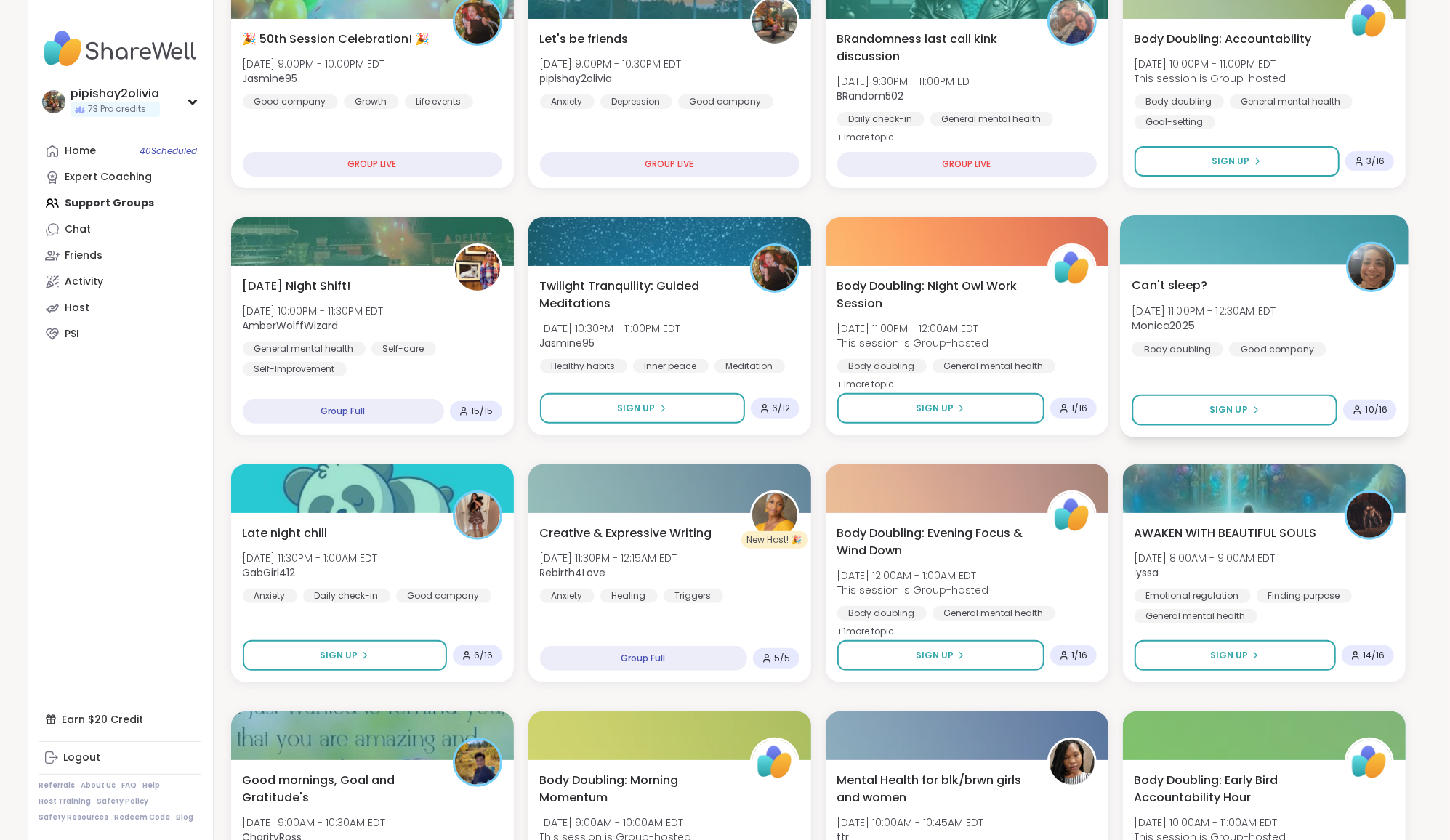
click at [719, 333] on div "Can't sleep? [DATE] 11:00PM - 12:30AM EDT Monica2025 Body doubling Good company" at bounding box center [1264, 316] width 265 height 80
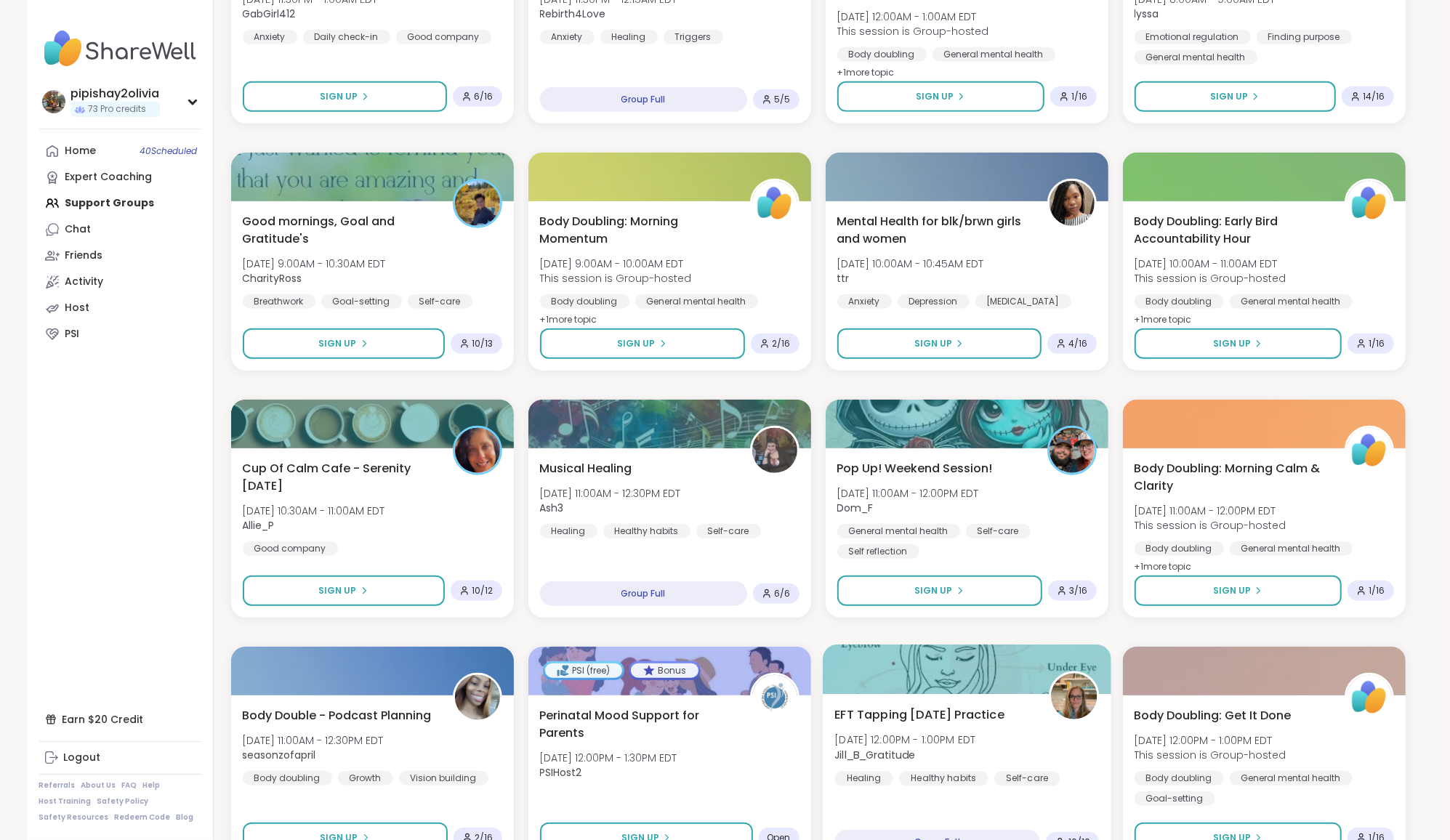
scroll to position [851, 0]
click at [687, 464] on div "Musical Healing [DATE] 11:00AM - 12:30PM EDT Ash3 Healing Healthy habits Self-c…" at bounding box center [670, 498] width 265 height 80
click at [719, 383] on div "🎉 50th Session Celebration! 🎉 [DATE] 9:00PM - 10:00PM EDT Jasmine95 Good compan…" at bounding box center [818, 508] width 1175 height 2194
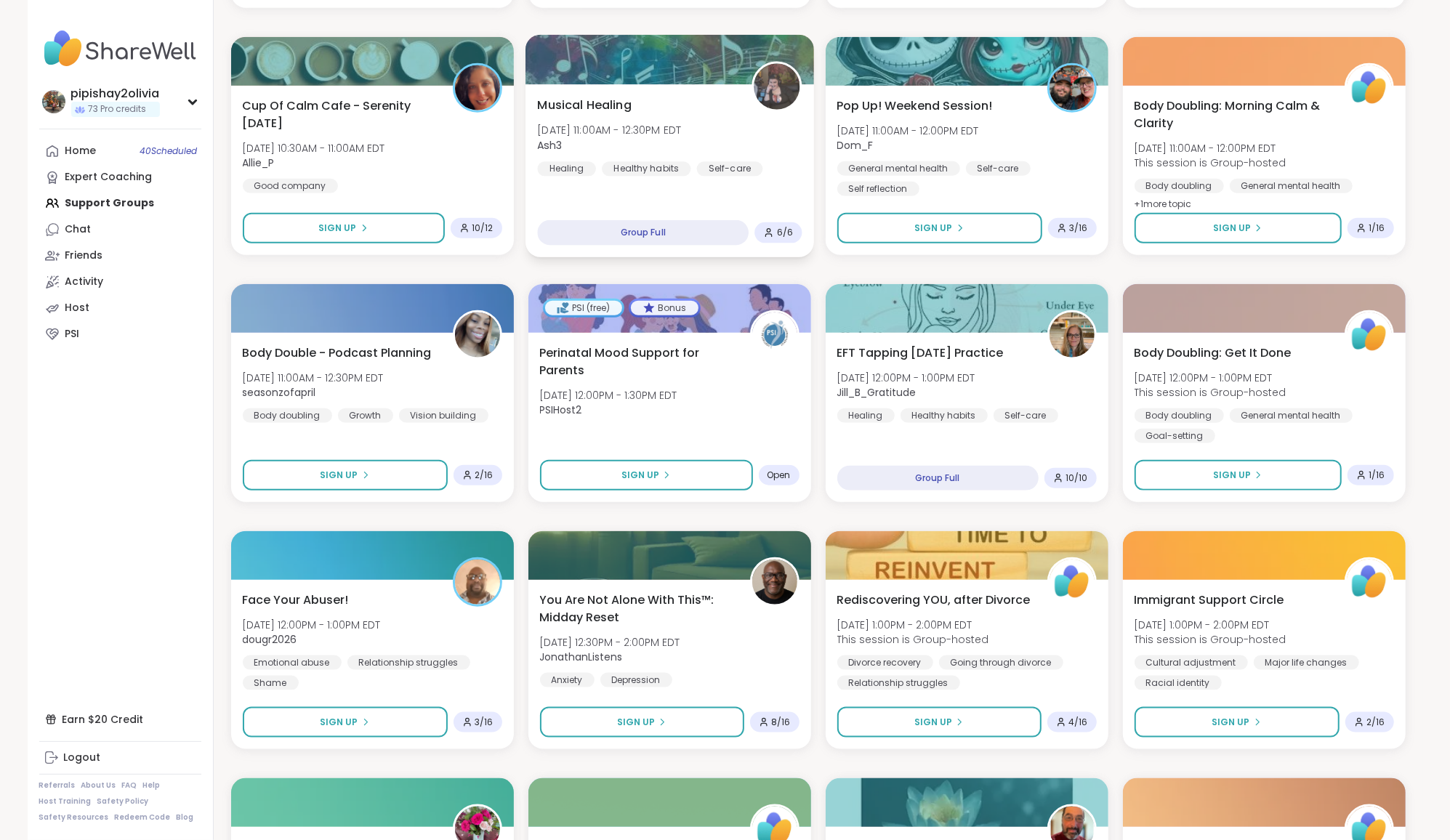
scroll to position [1215, 0]
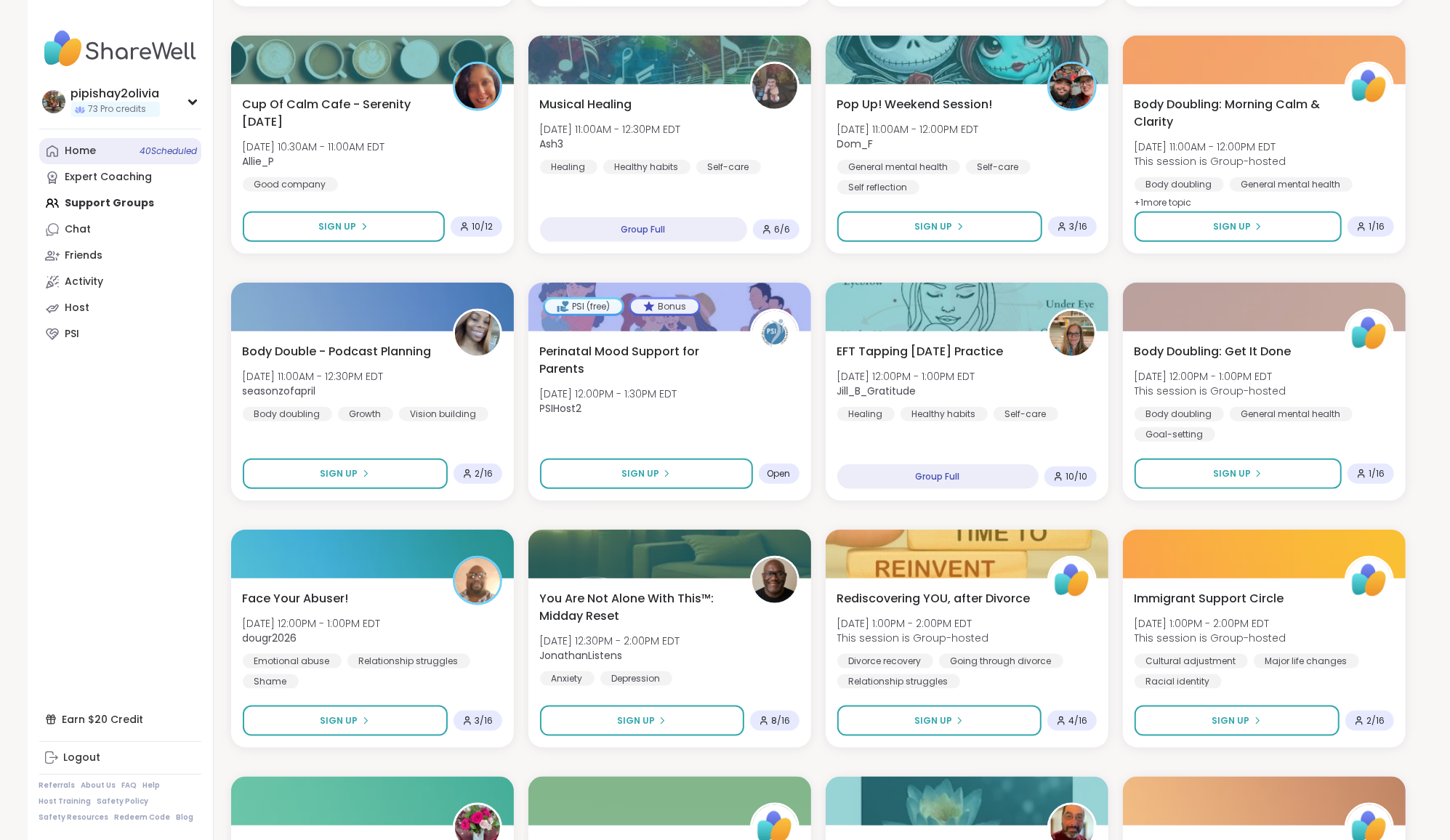
click at [95, 151] on link "Home 40 Scheduled" at bounding box center [120, 151] width 162 height 26
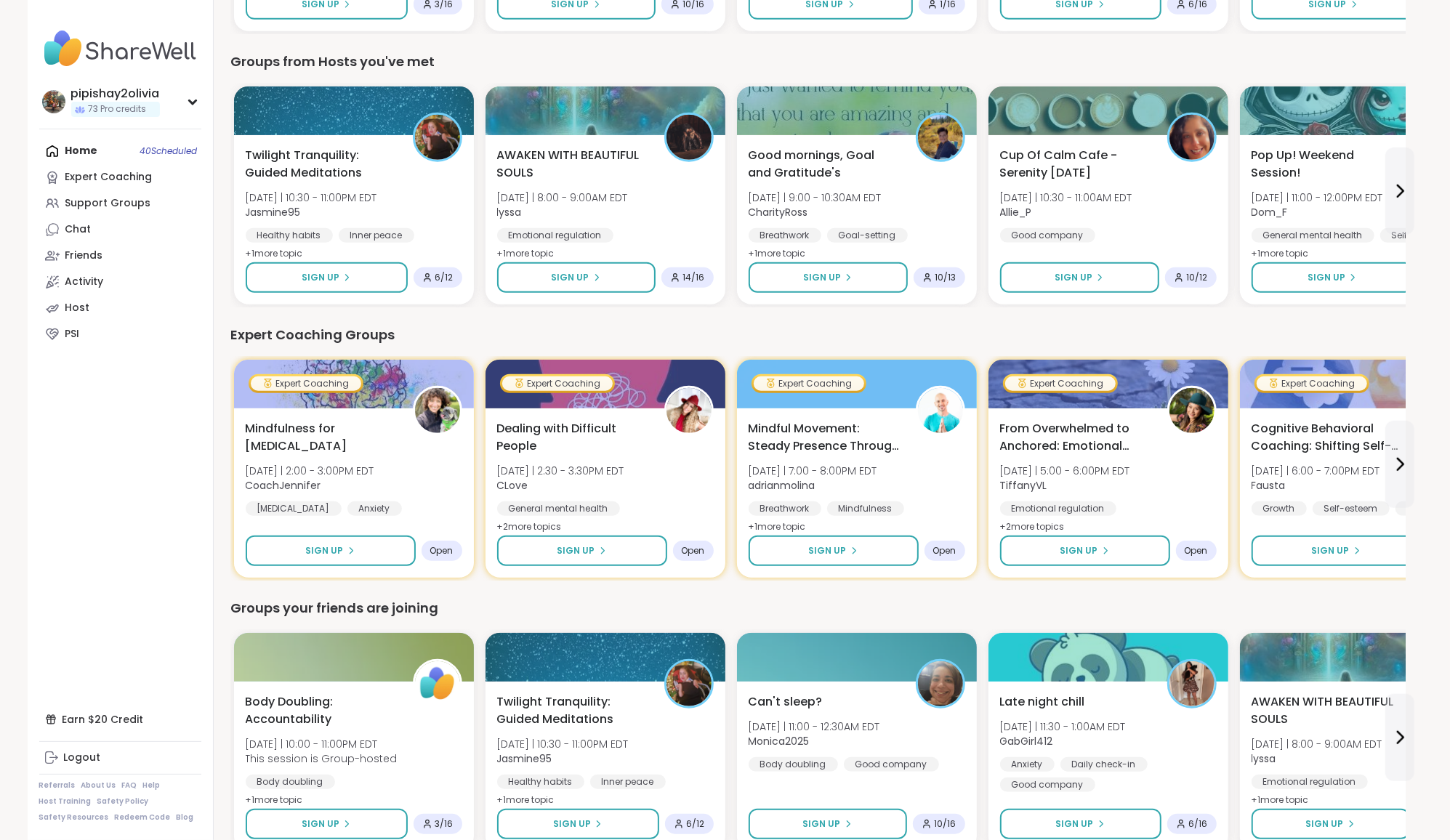
scroll to position [770, 0]
